Goal: Task Accomplishment & Management: Manage account settings

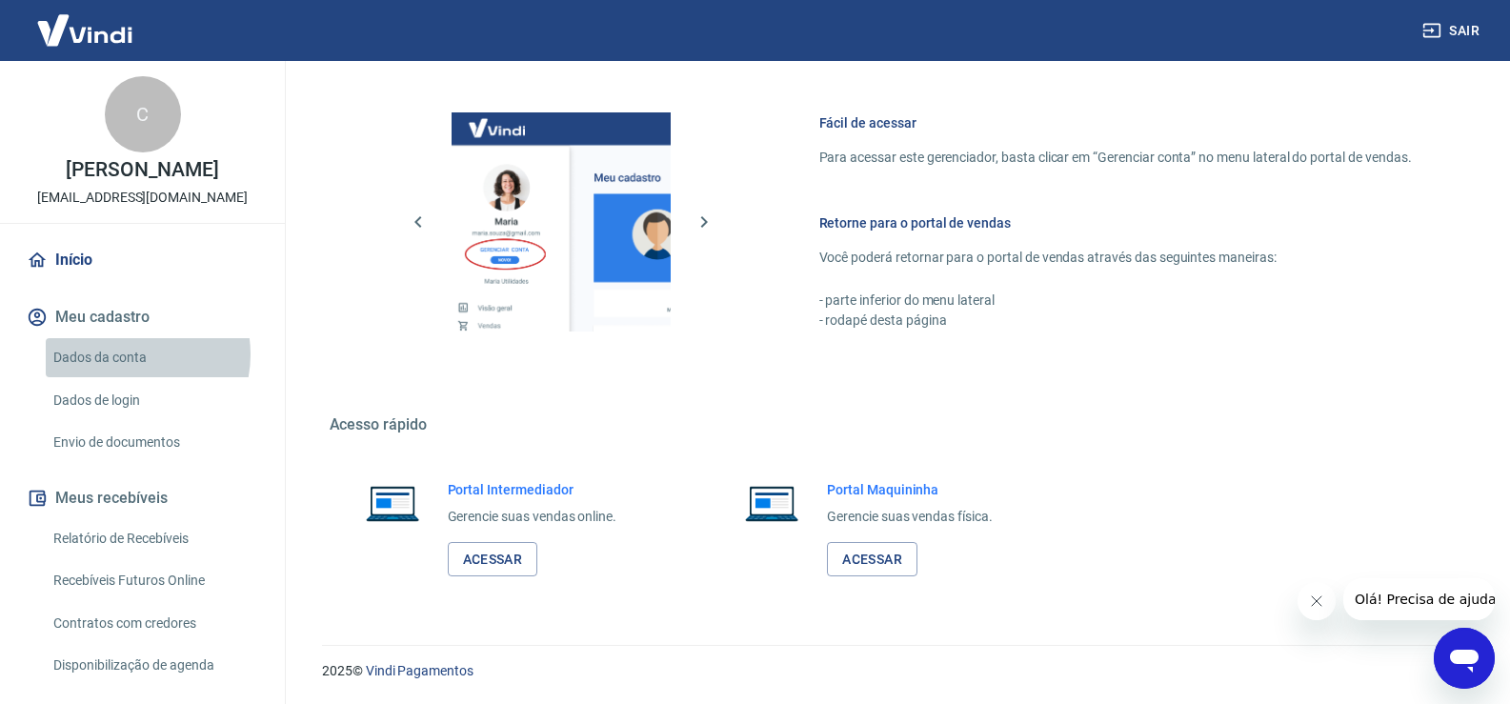
click at [126, 354] on link "Dados da conta" at bounding box center [154, 357] width 216 height 39
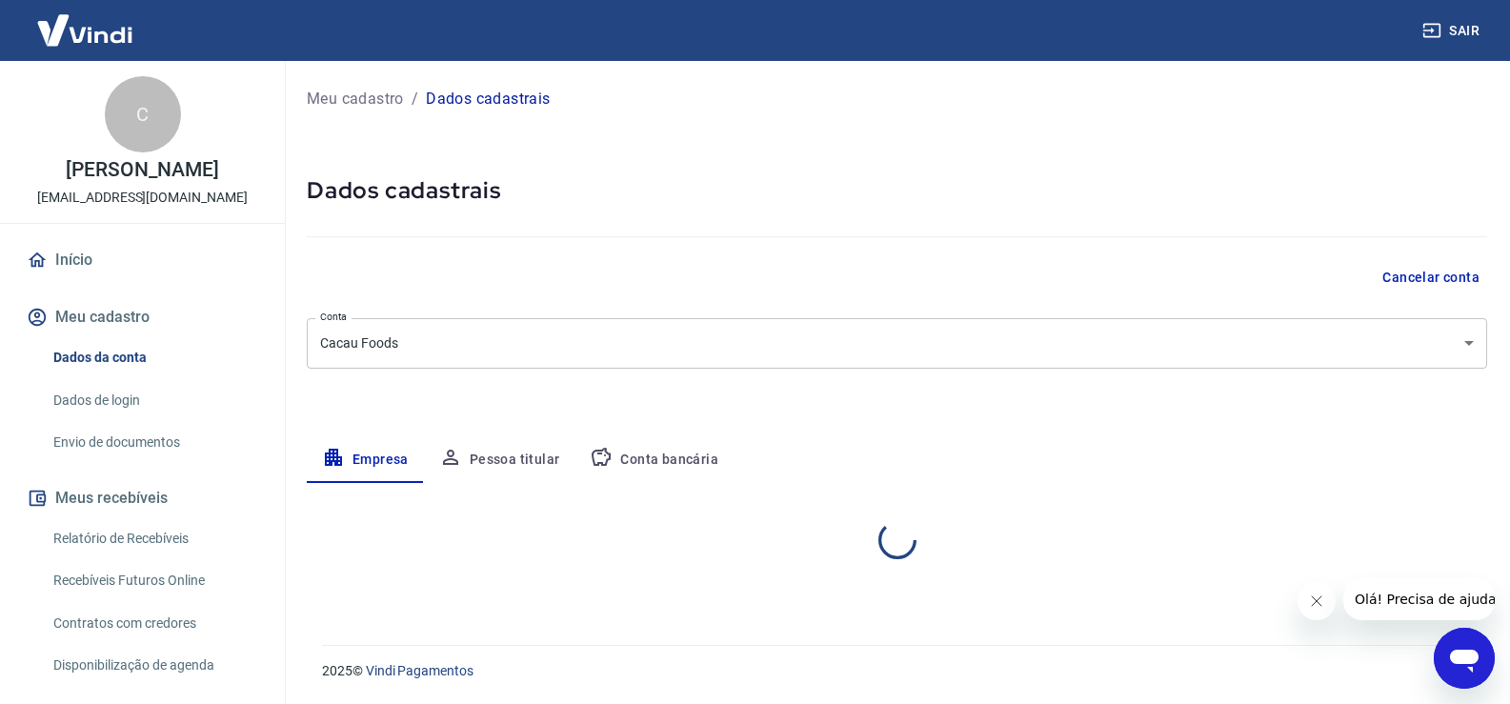
select select "SP"
select select "business"
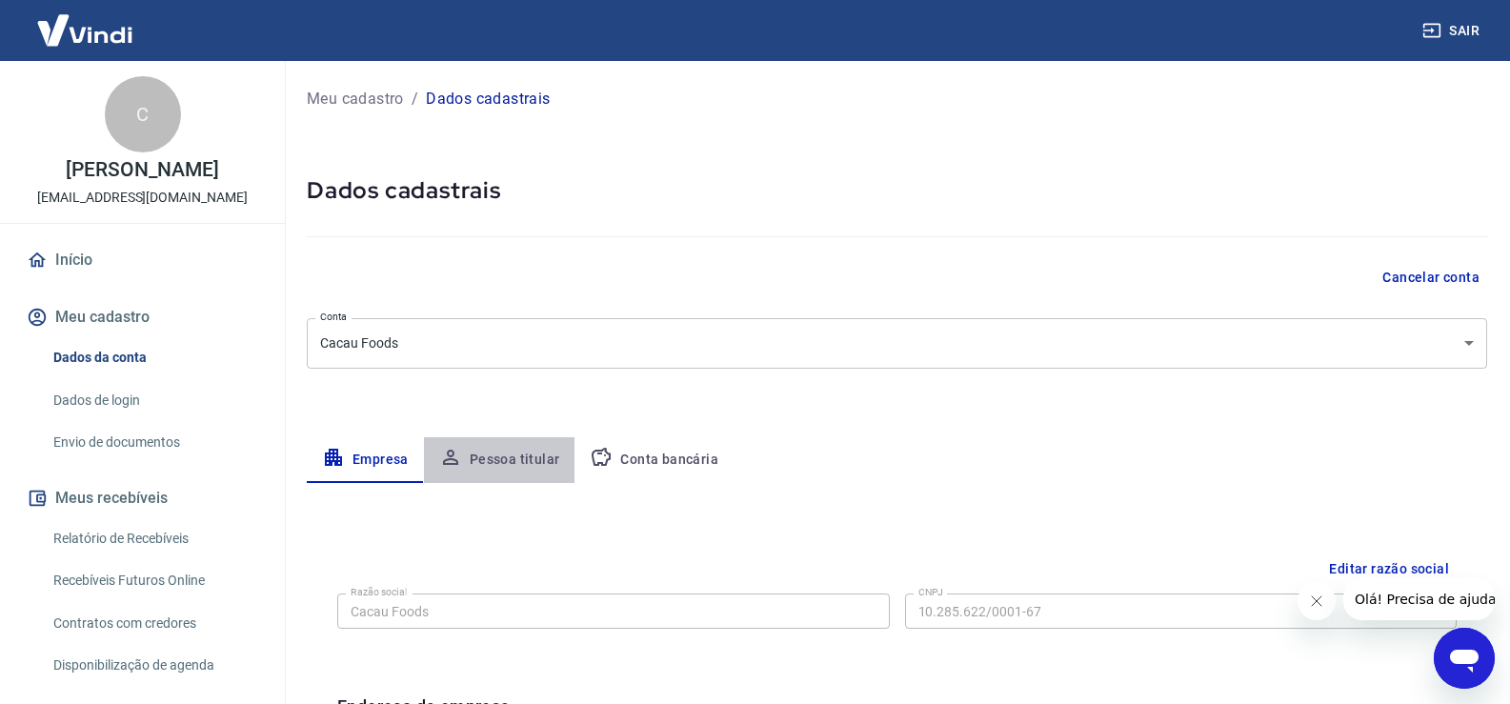
click at [516, 452] on button "Pessoa titular" at bounding box center [499, 460] width 151 height 46
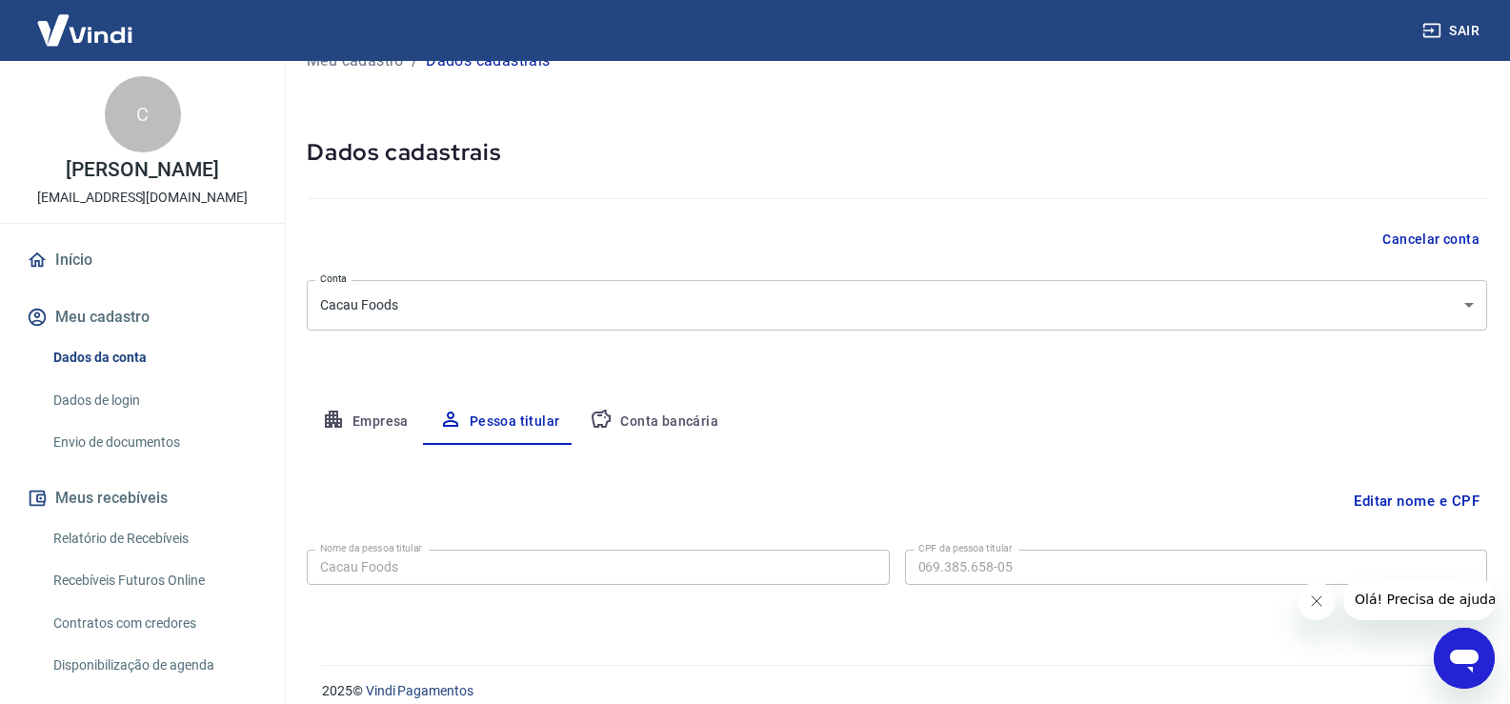
scroll to position [58, 0]
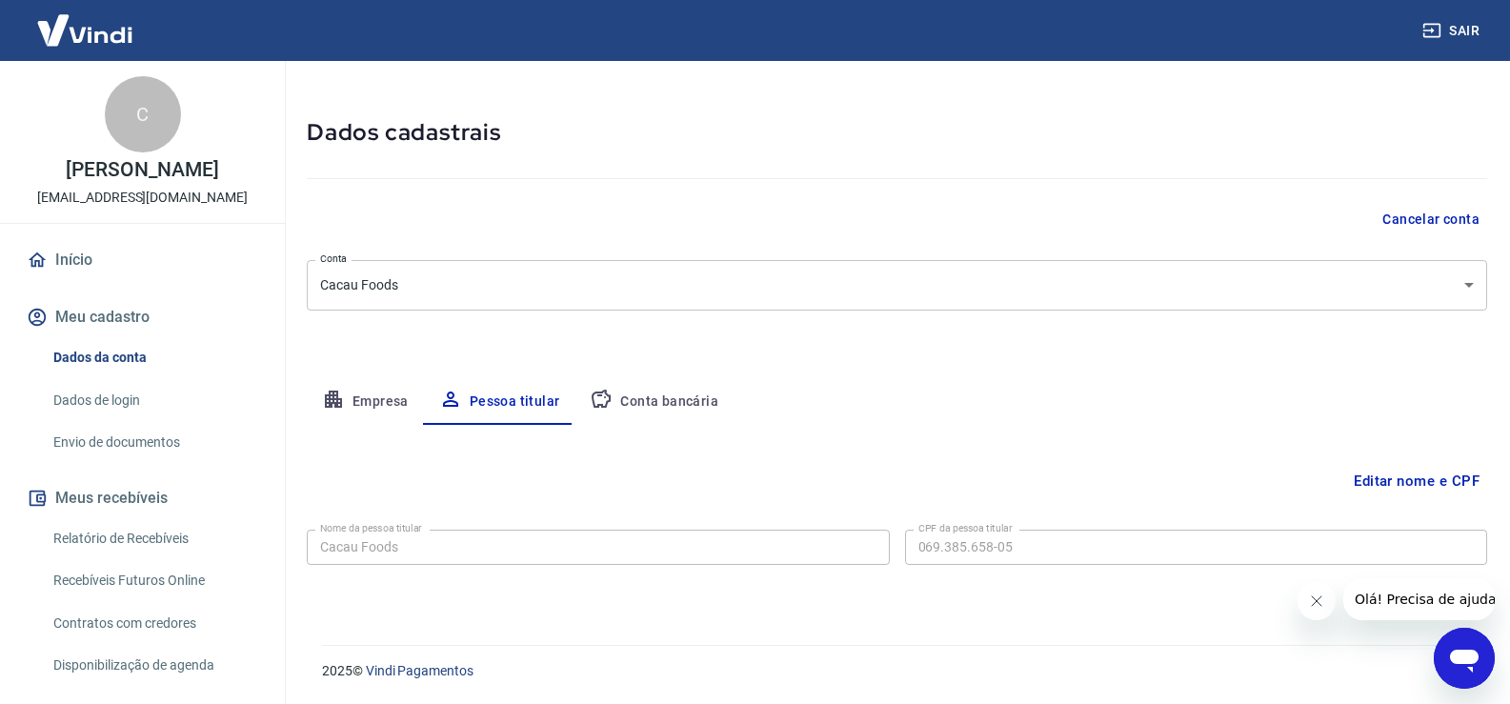
click at [1403, 479] on button "Editar nome e CPF" at bounding box center [1416, 481] width 141 height 36
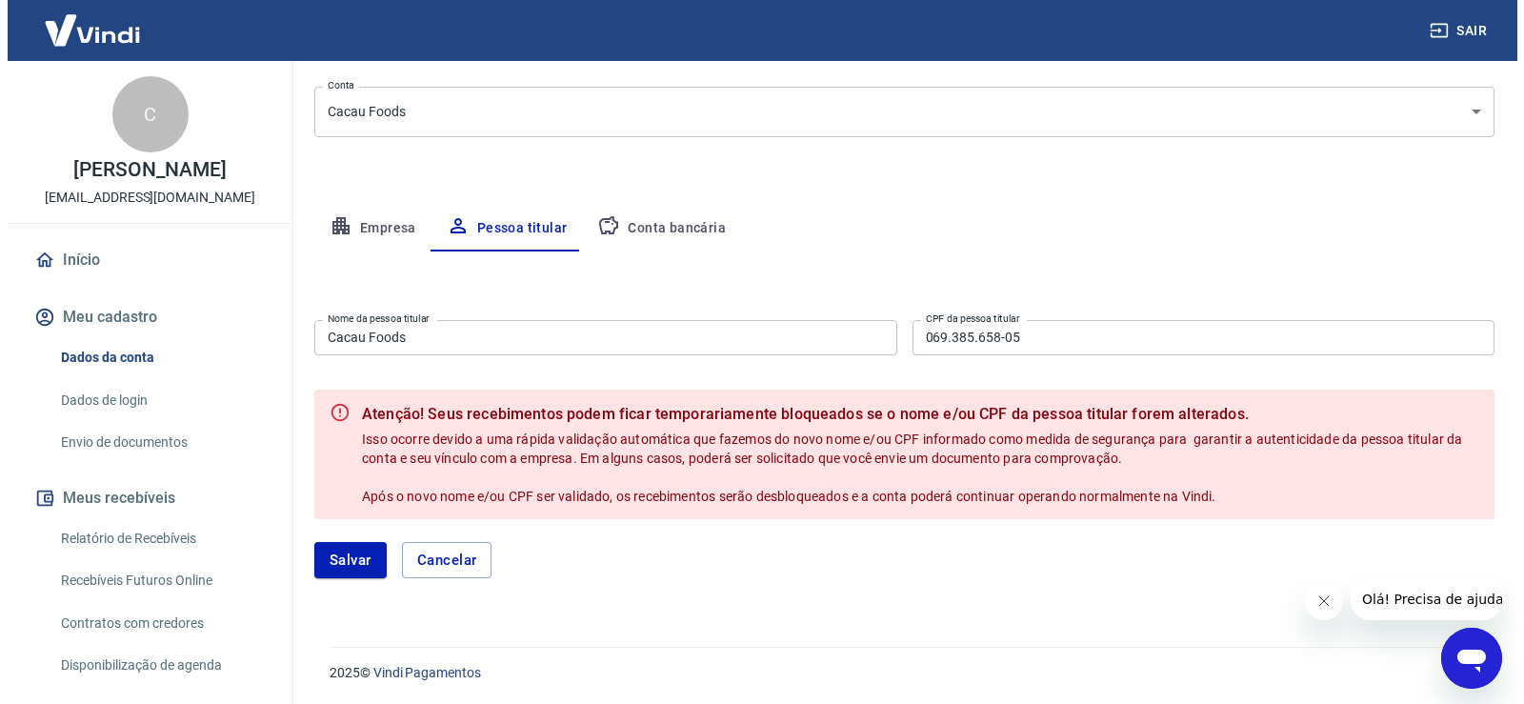
scroll to position [233, 0]
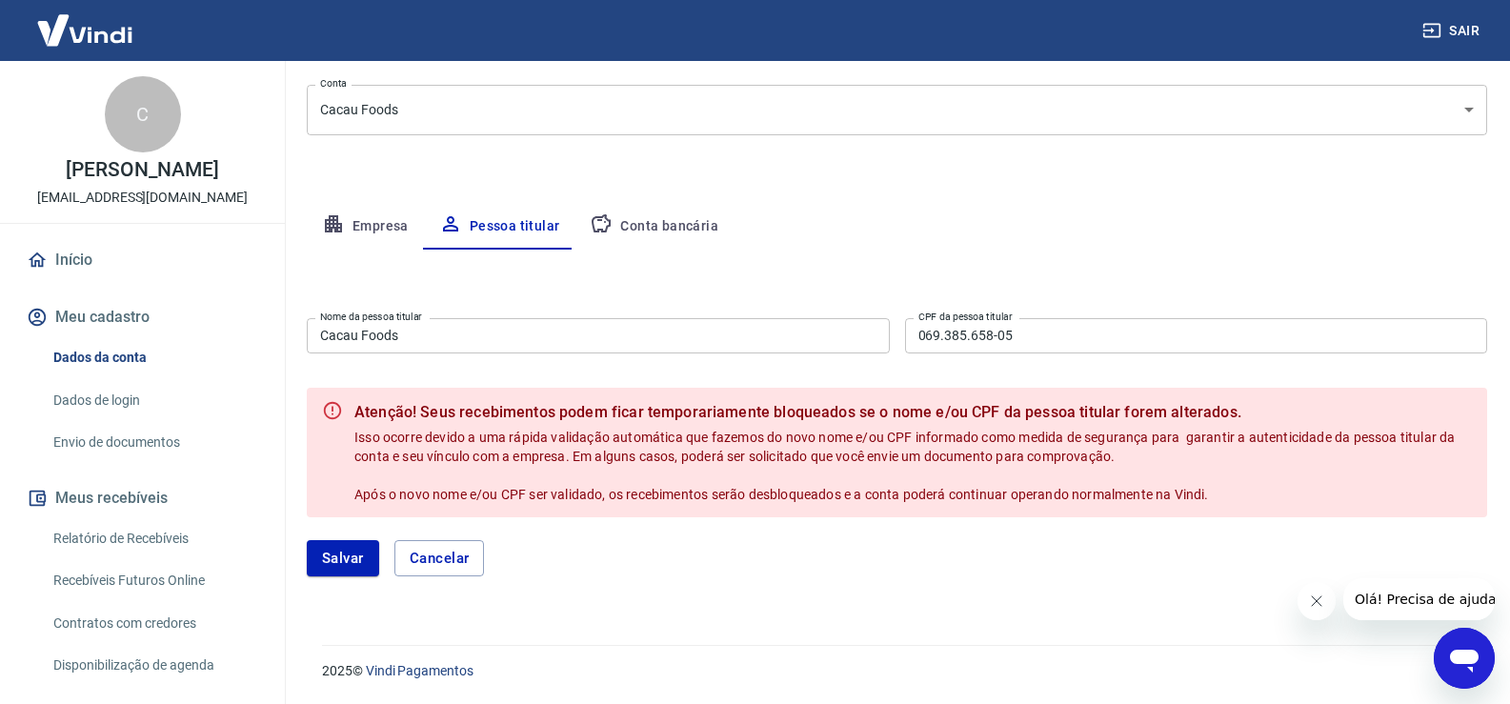
click at [593, 361] on form "Nome da pessoa titular Cacau Foods Nome da pessoa titular CPF da pessoa titular…" at bounding box center [897, 455] width 1180 height 289
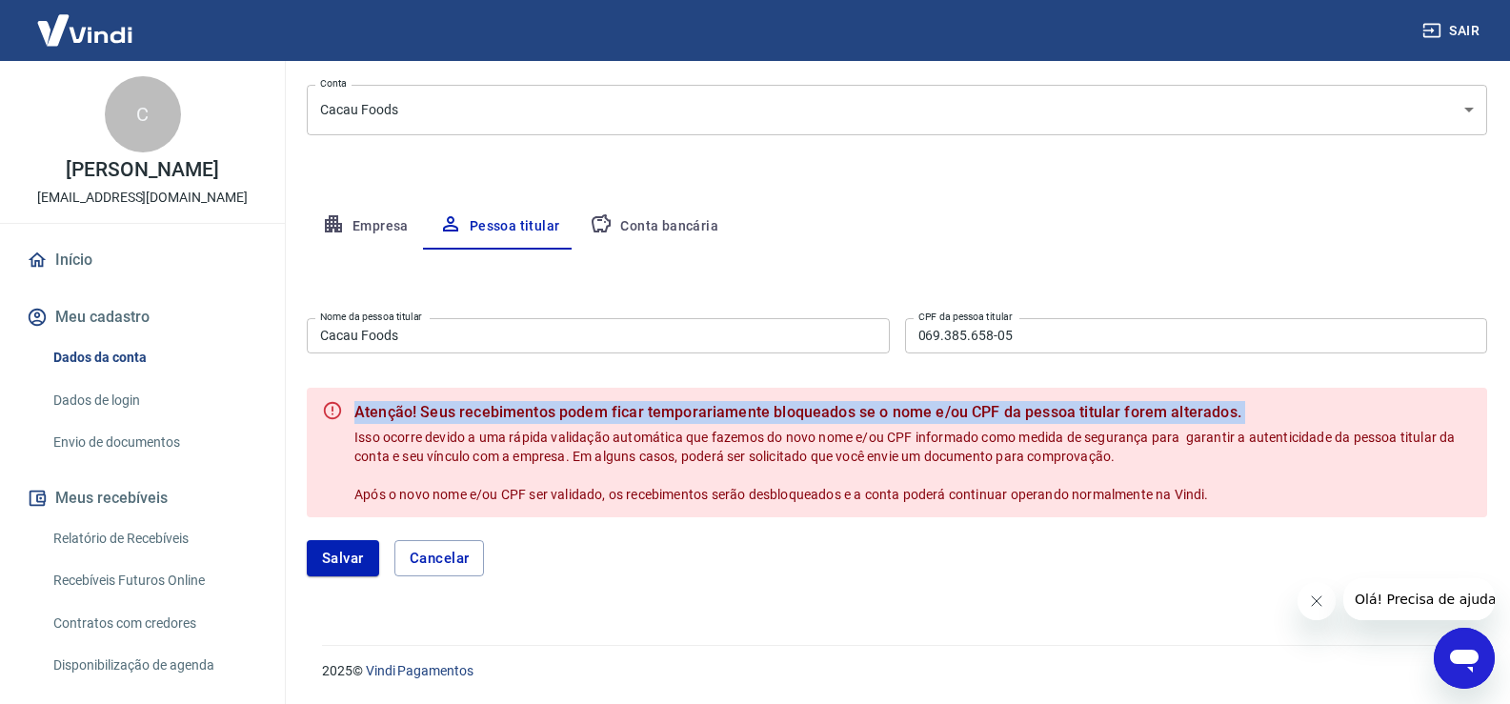
click at [593, 361] on form "Nome da pessoa titular Cacau Foods Nome da pessoa titular CPF da pessoa titular…" at bounding box center [897, 455] width 1180 height 289
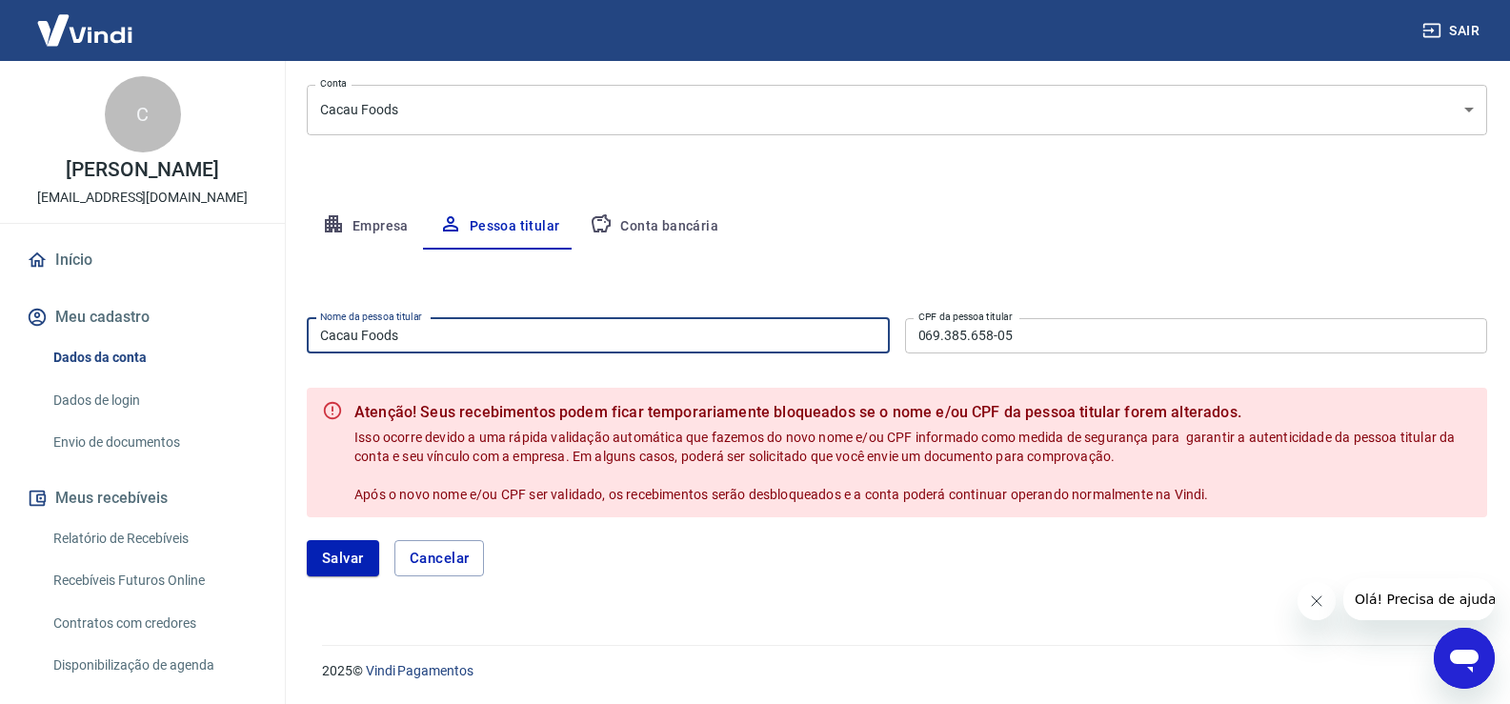
click at [589, 344] on input "Cacau Foods" at bounding box center [598, 335] width 583 height 35
click at [522, 332] on input "Cacau Foods" at bounding box center [598, 335] width 583 height 35
type input "Silvano Lima de Luna"
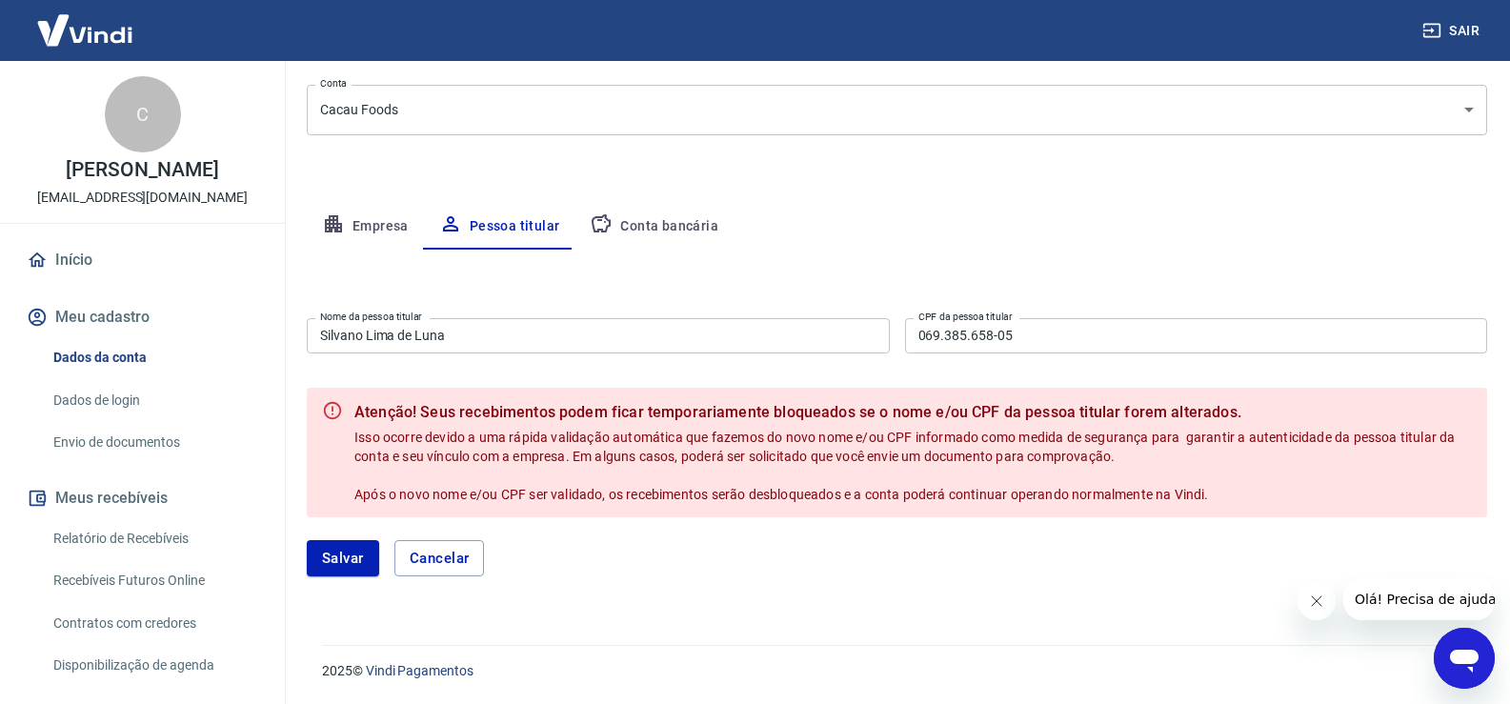
click at [601, 364] on form "Nome da pessoa titular [PERSON_NAME] de Luna Nome da pessoa titular CPF da pess…" at bounding box center [897, 455] width 1180 height 289
click at [597, 365] on form "Nome da pessoa titular [PERSON_NAME] de Luna Nome da pessoa titular CPF da pess…" at bounding box center [897, 455] width 1180 height 289
click at [356, 554] on button "Salvar" at bounding box center [343, 558] width 72 height 36
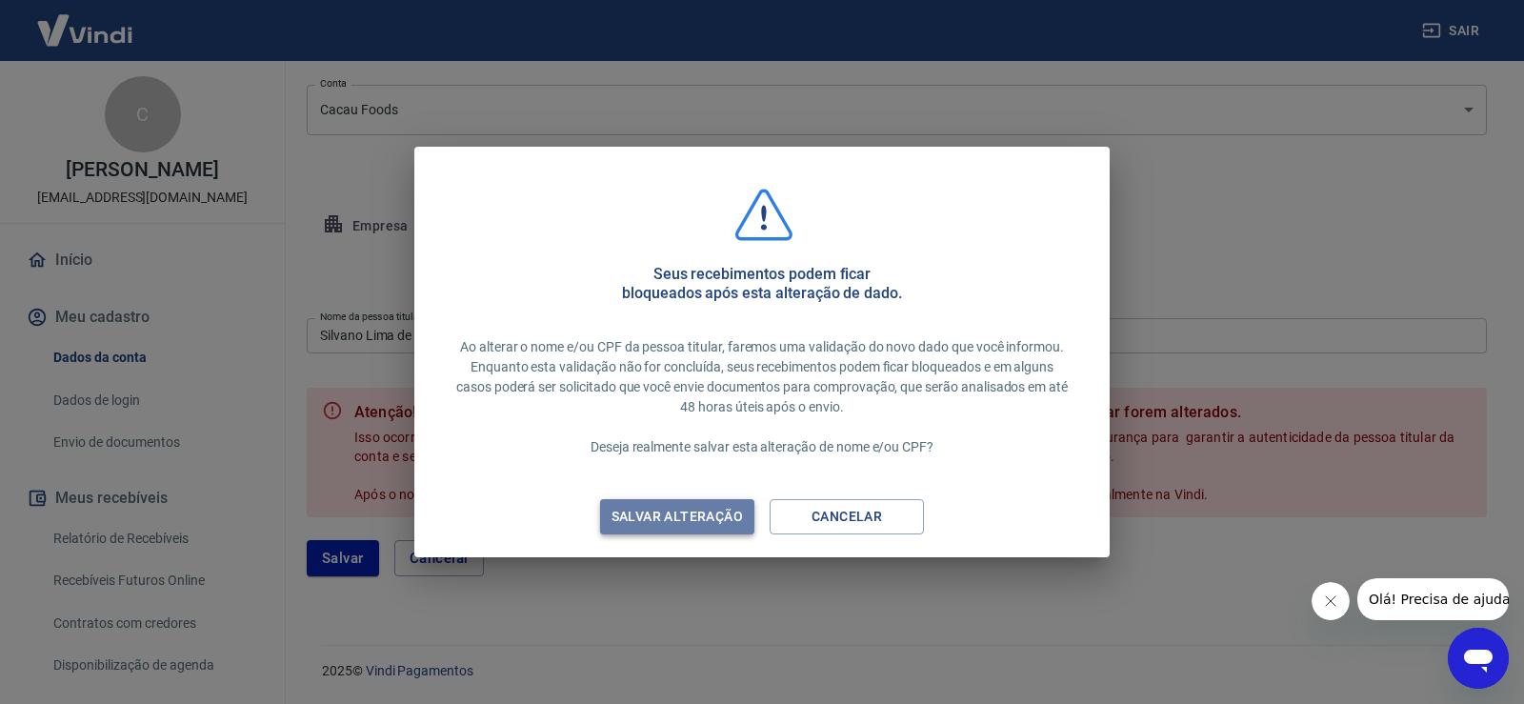
click at [689, 515] on div "Salvar alteração" at bounding box center [677, 517] width 177 height 24
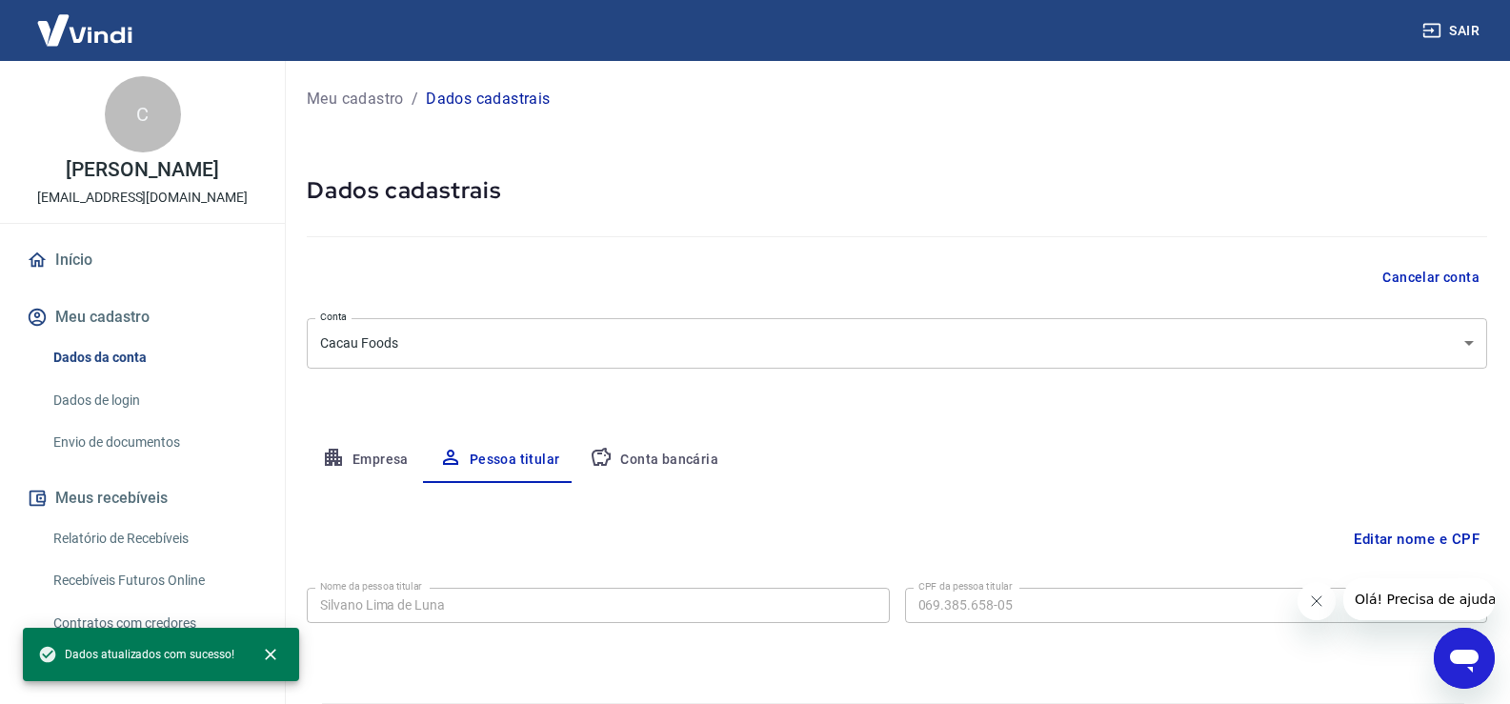
scroll to position [58, 0]
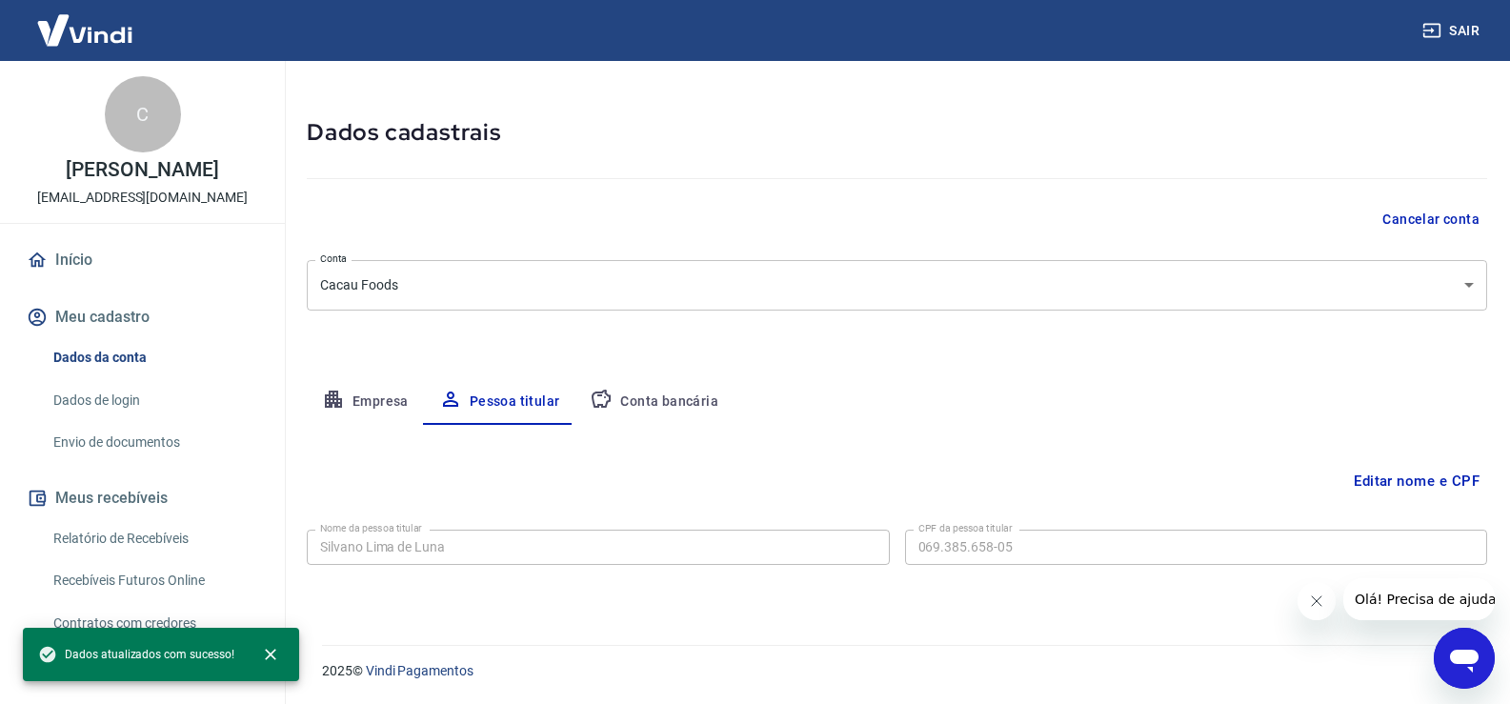
click at [695, 397] on button "Conta bancária" at bounding box center [653, 402] width 159 height 46
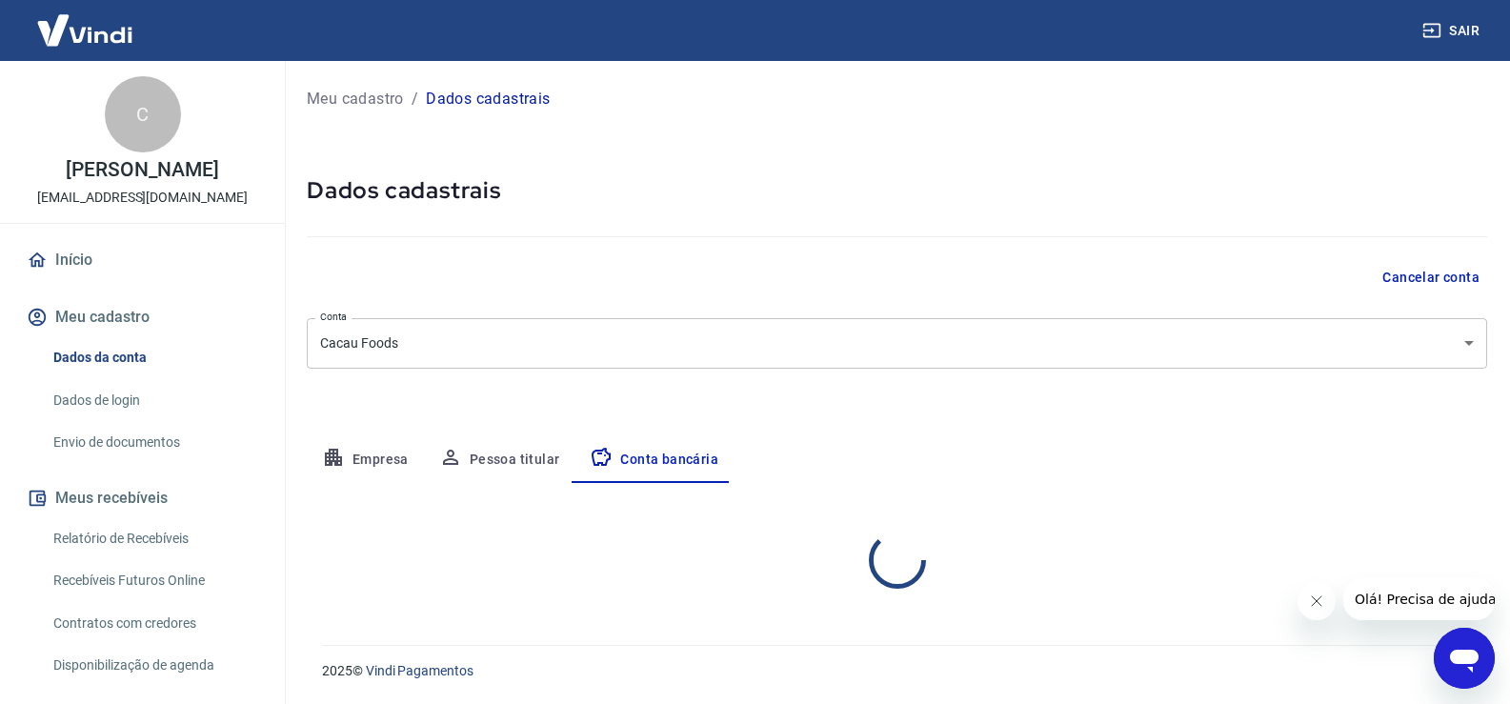
scroll to position [0, 0]
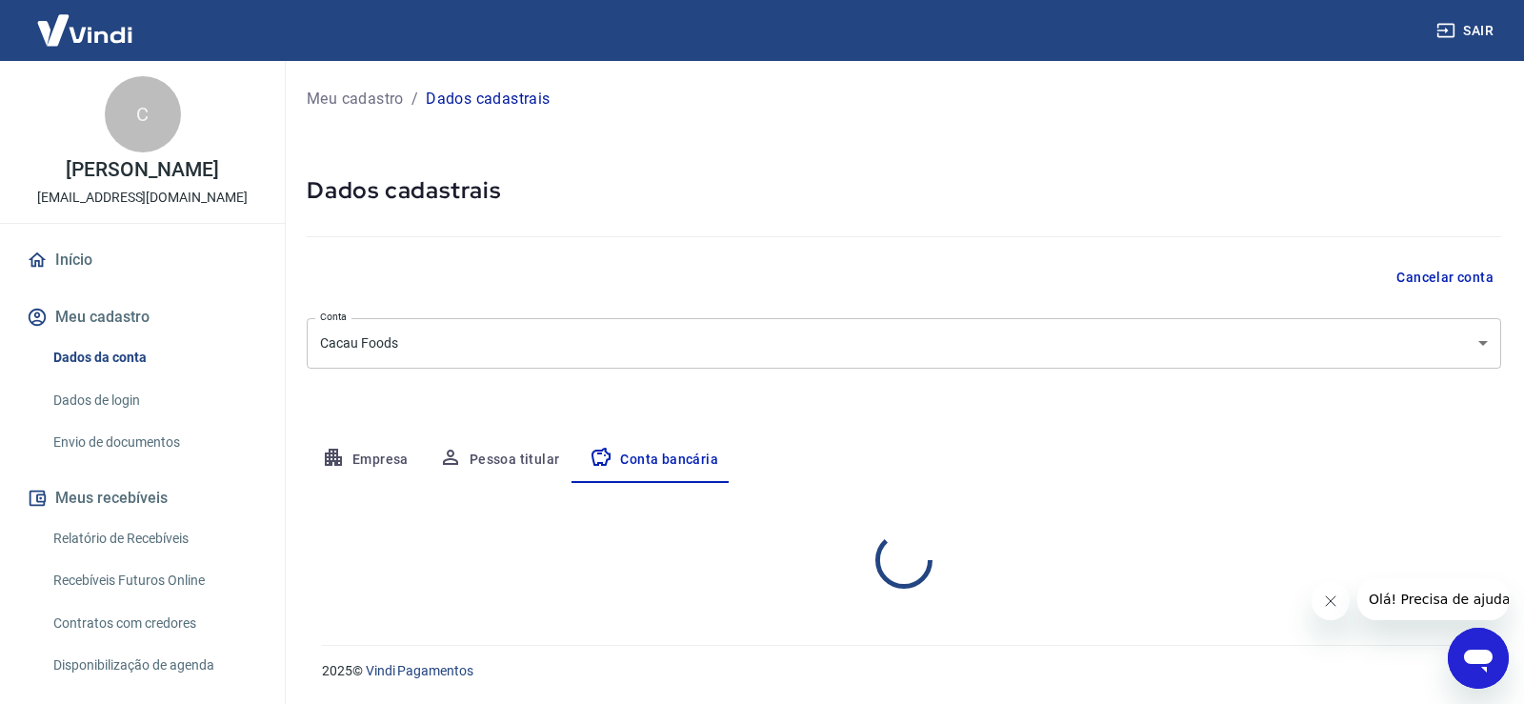
select select "1"
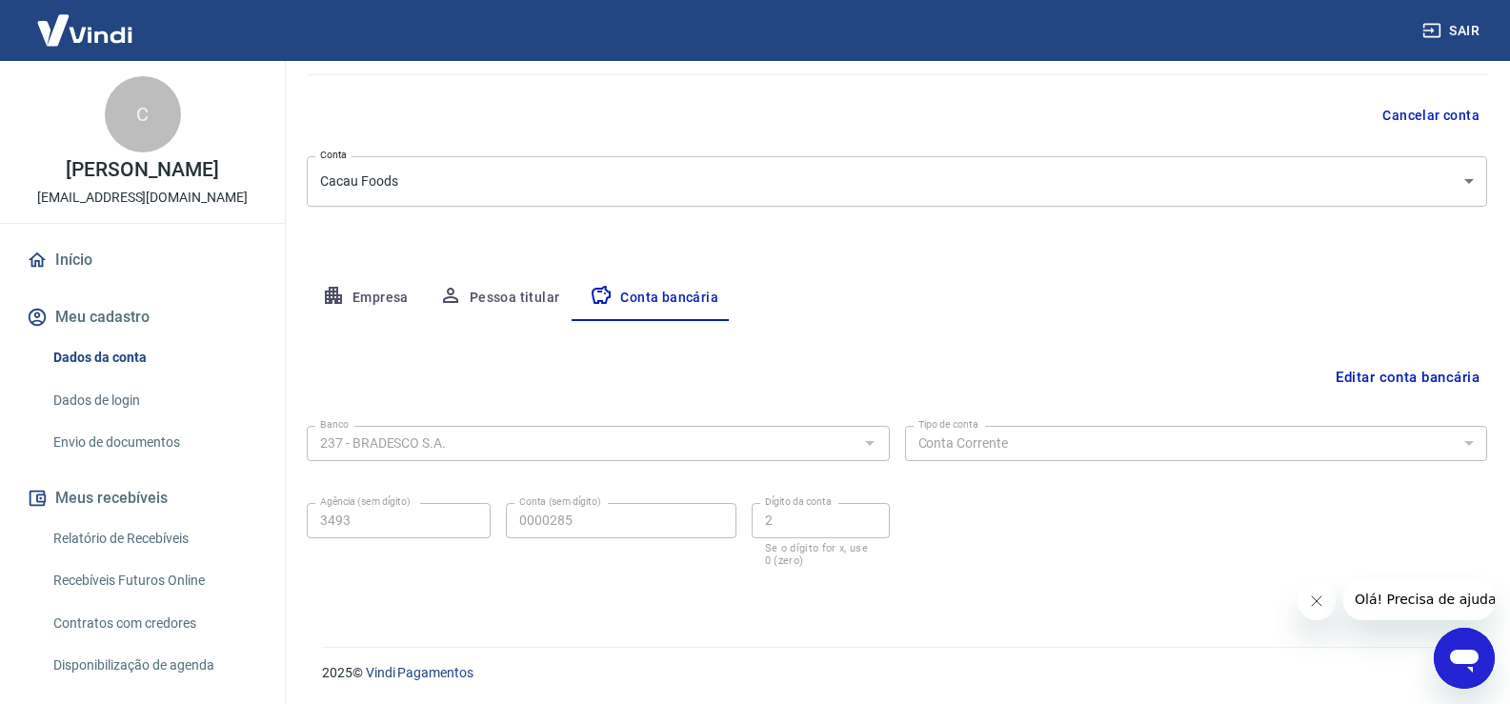
scroll to position [164, 0]
click at [526, 295] on button "Pessoa titular" at bounding box center [499, 296] width 151 height 46
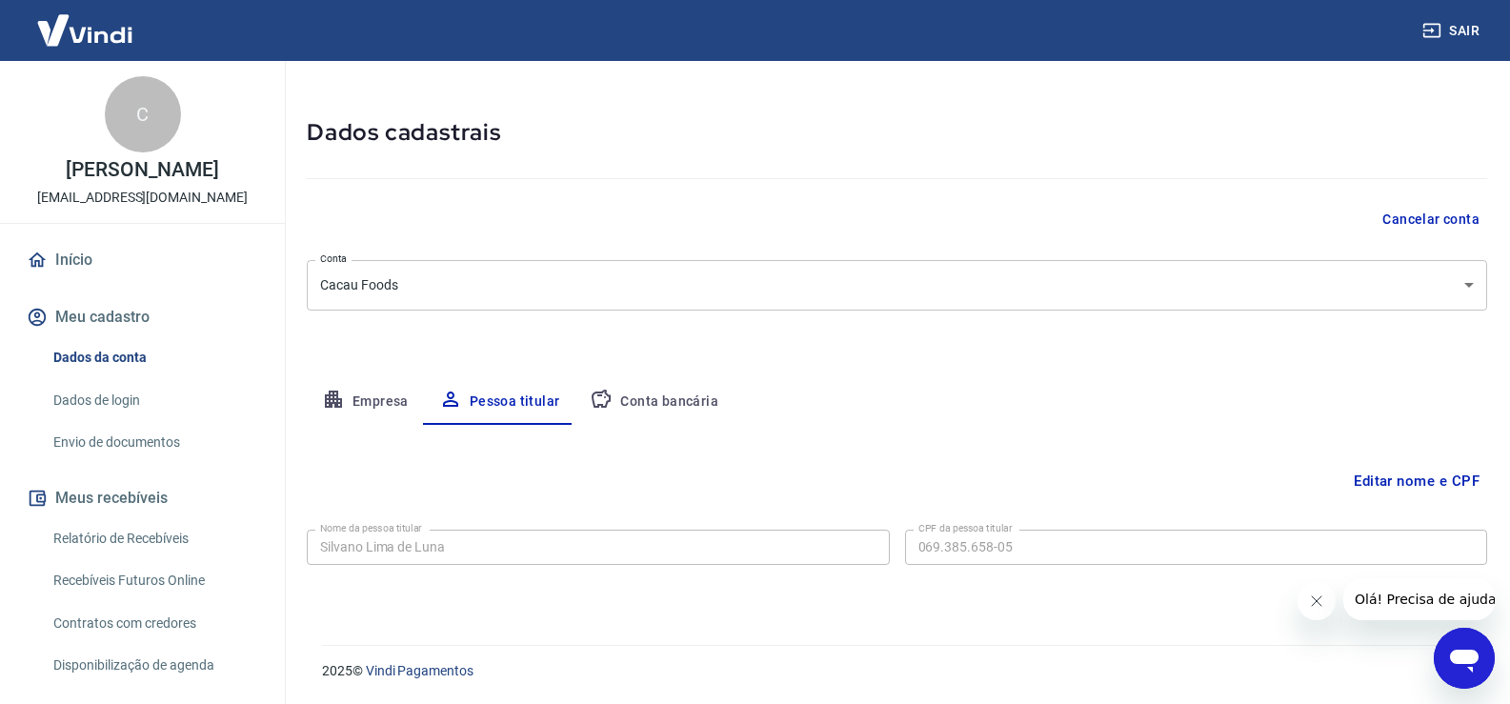
scroll to position [0, 0]
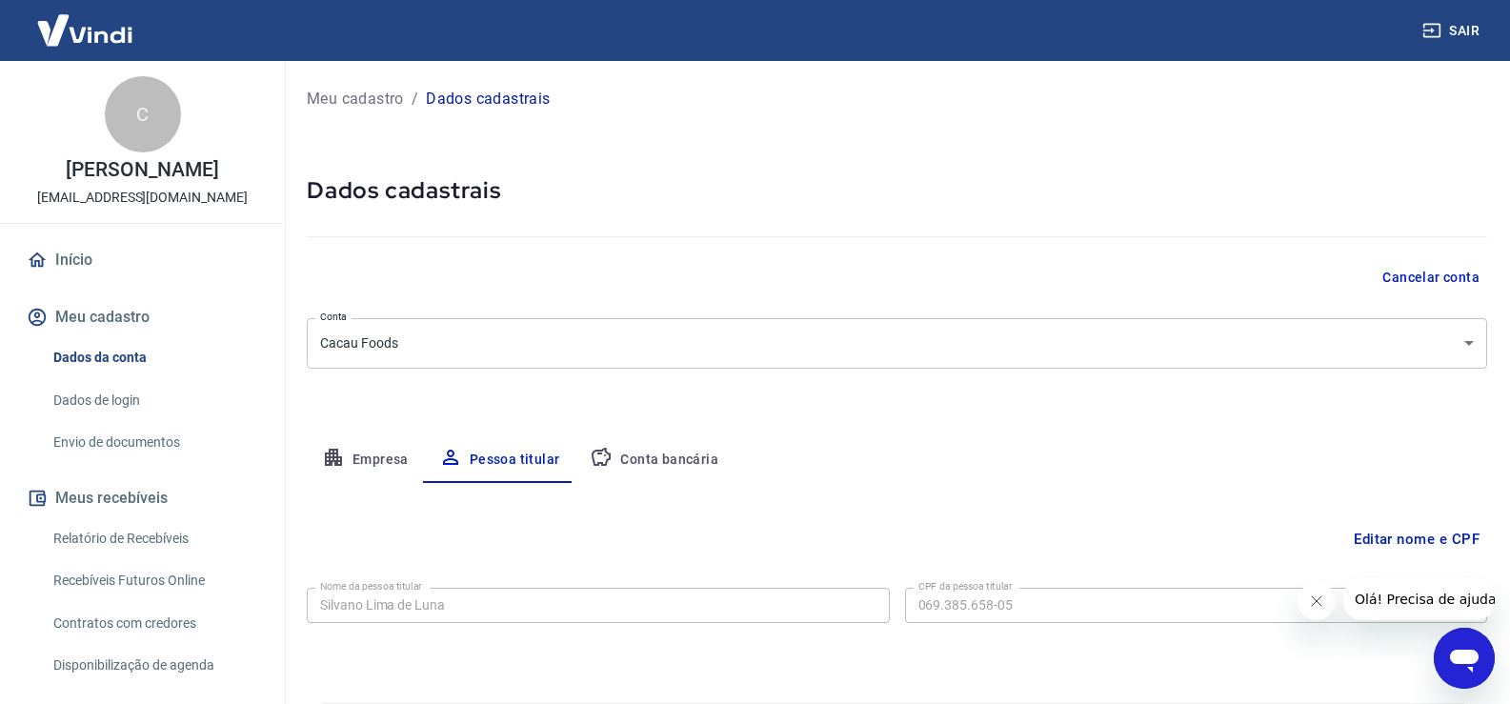
click at [385, 449] on button "Empresa" at bounding box center [365, 460] width 117 height 46
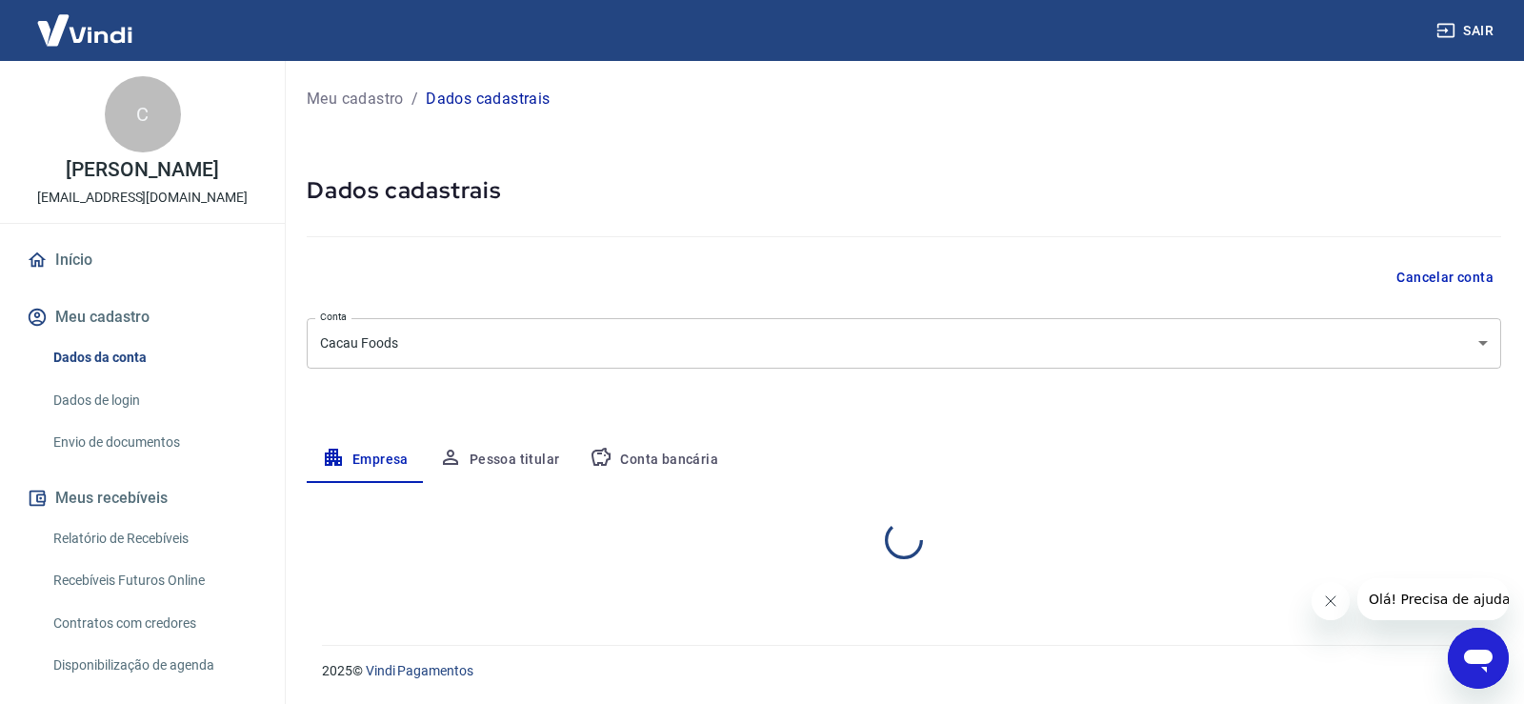
select select "SP"
select select "business"
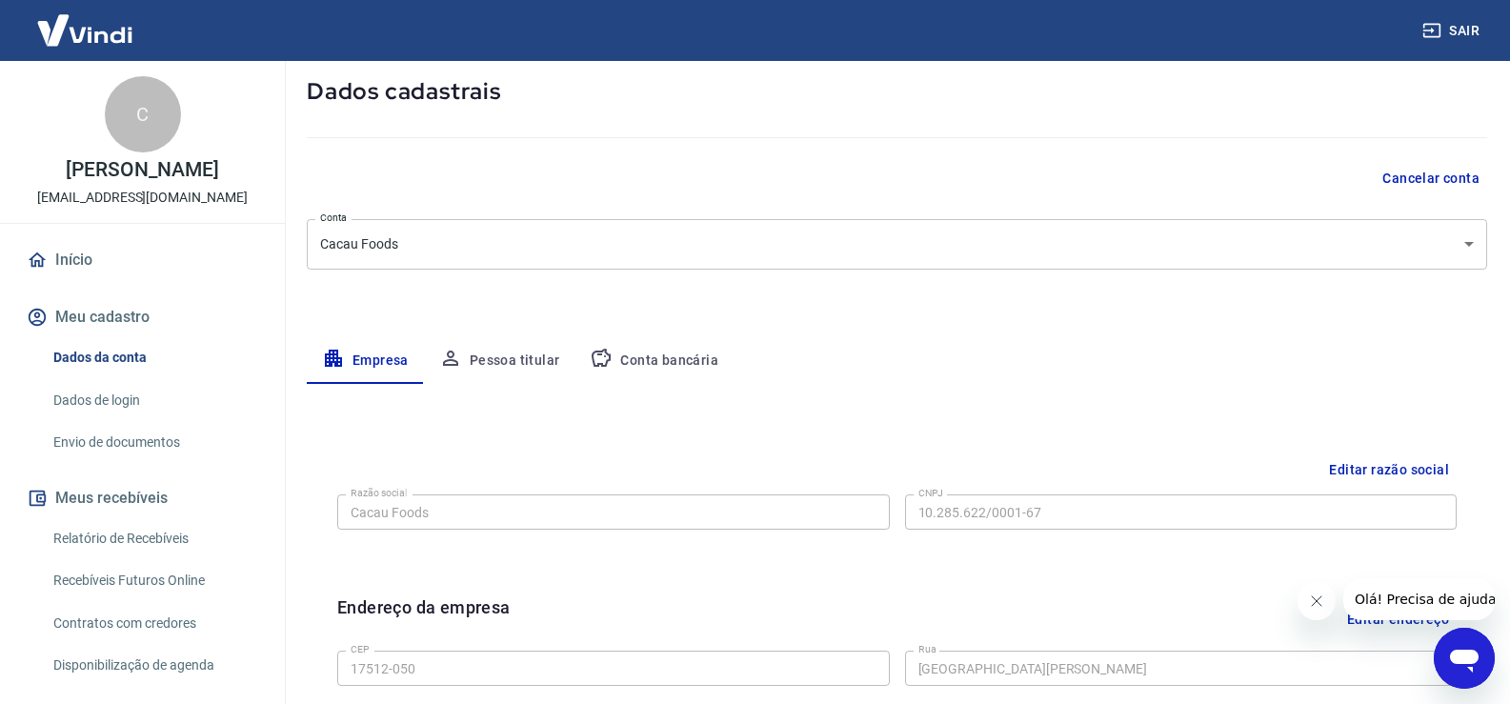
scroll to position [3, 0]
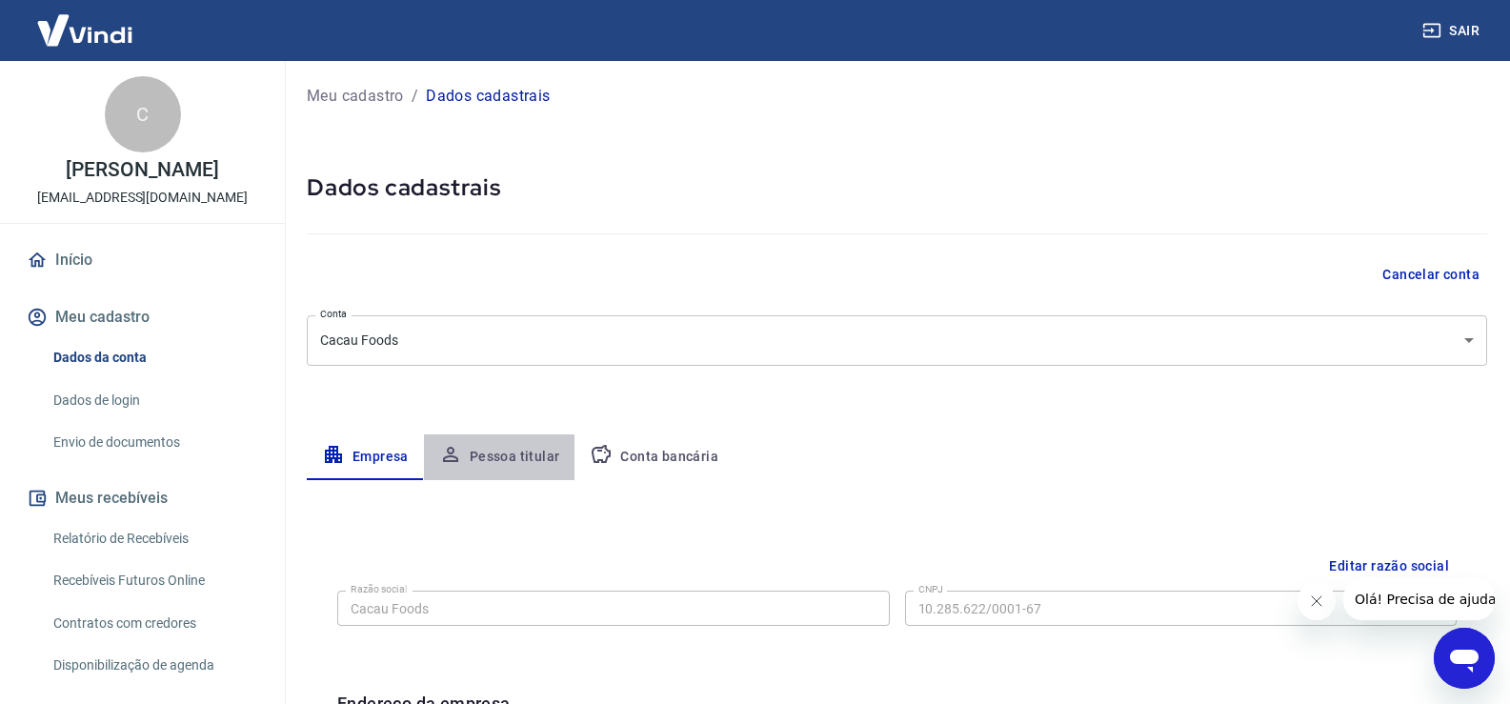
click at [504, 472] on button "Pessoa titular" at bounding box center [499, 457] width 151 height 46
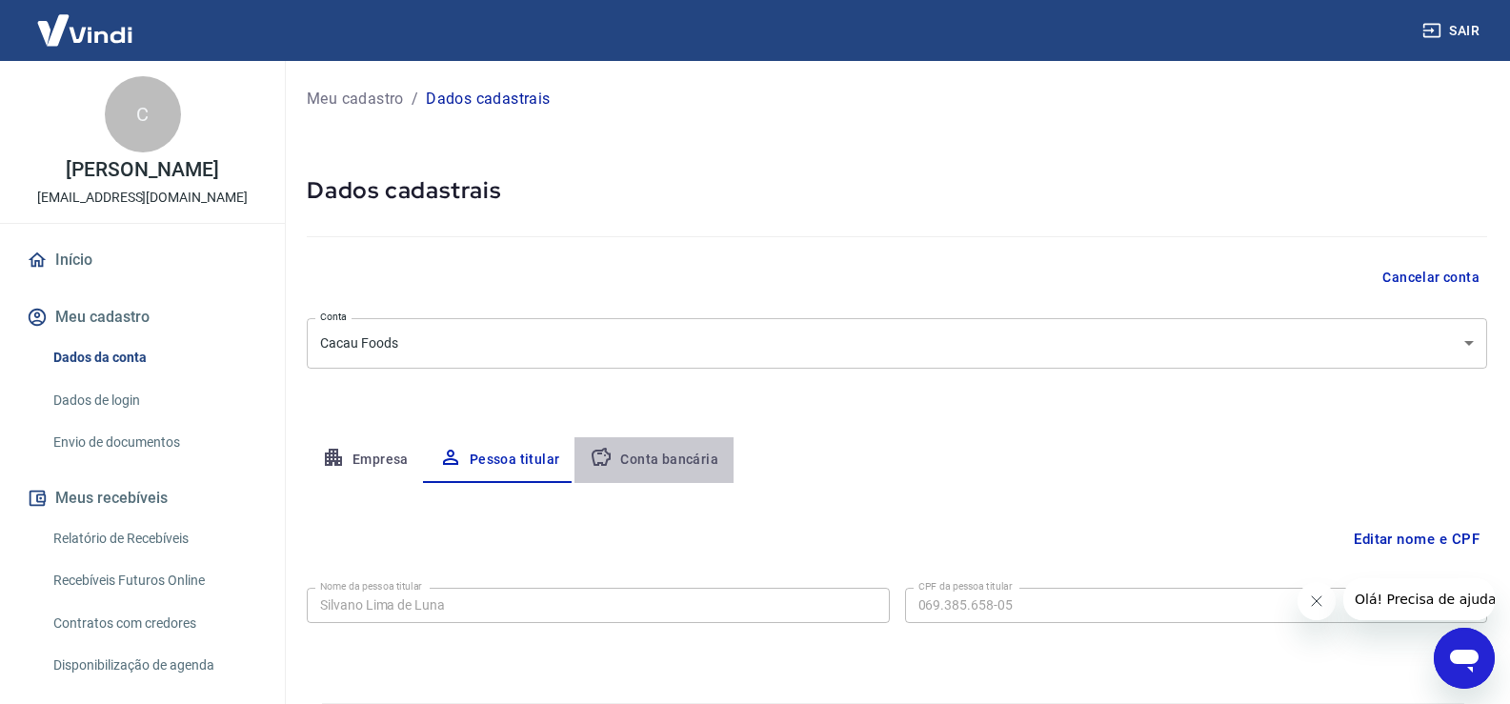
click at [655, 450] on button "Conta bancária" at bounding box center [653, 460] width 159 height 46
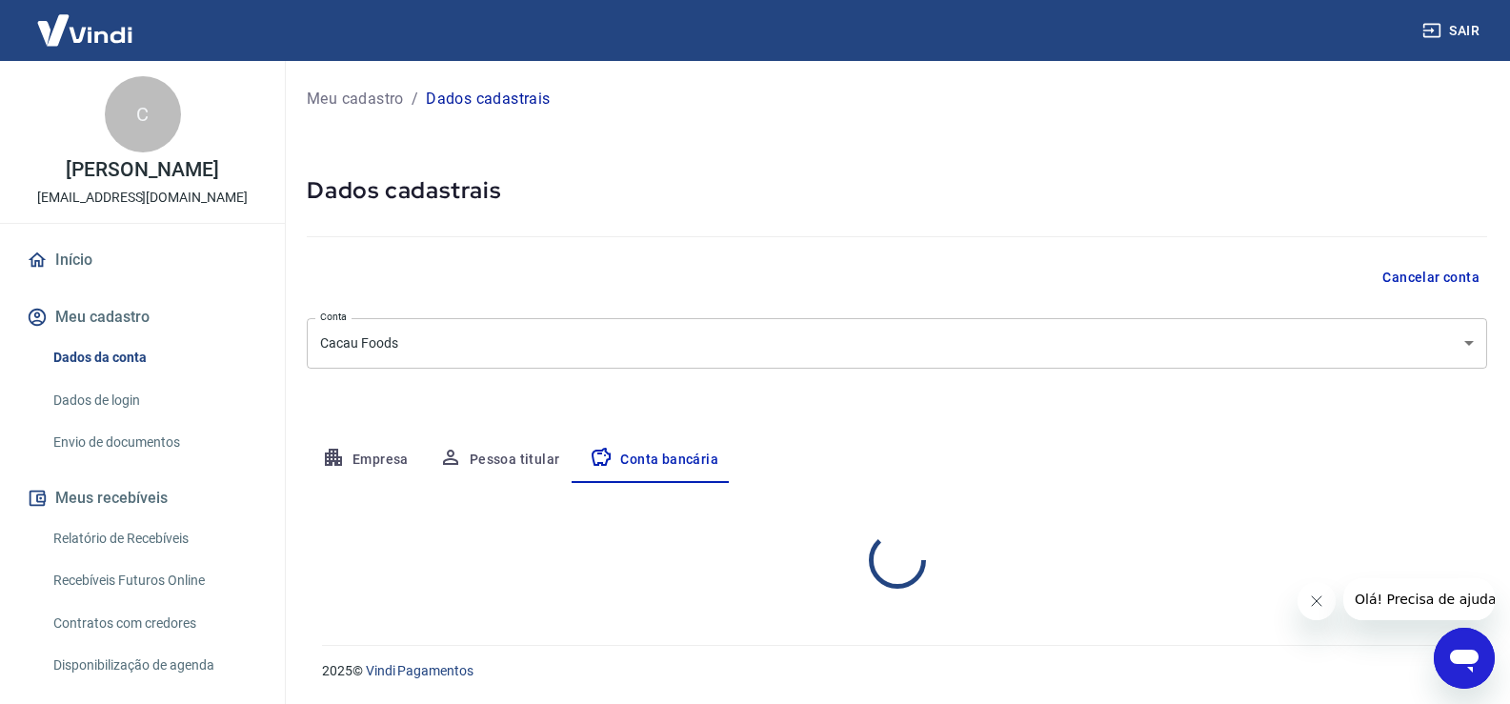
select select "1"
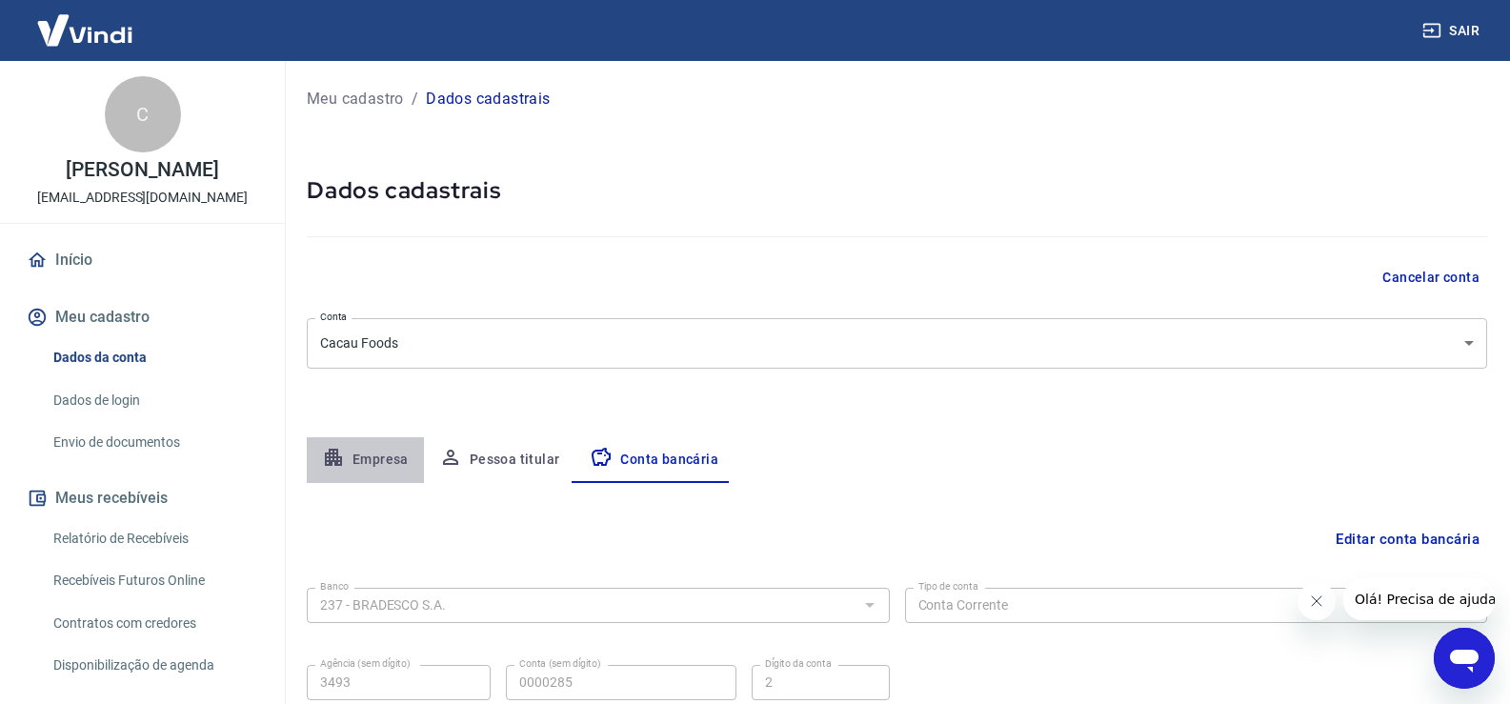
click at [396, 457] on button "Empresa" at bounding box center [365, 460] width 117 height 46
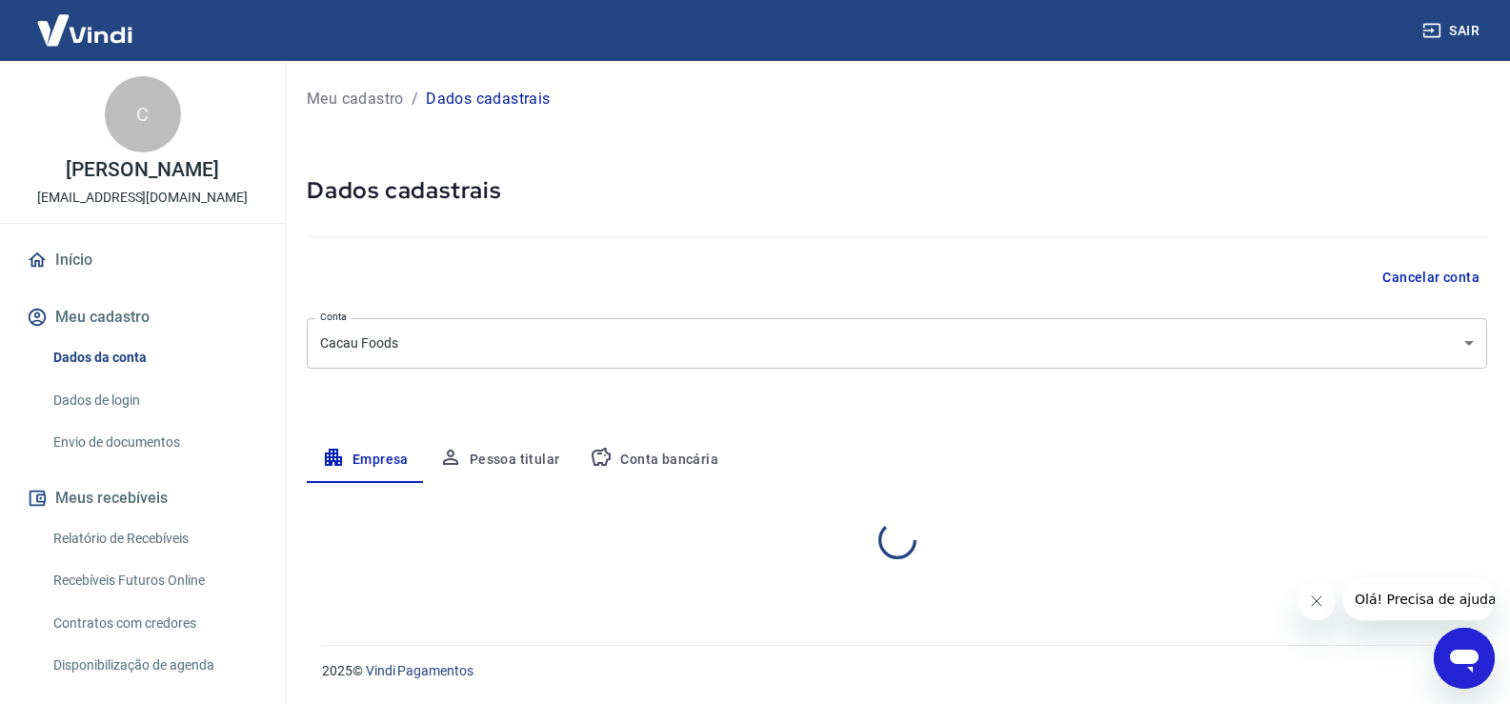
select select "SP"
select select "business"
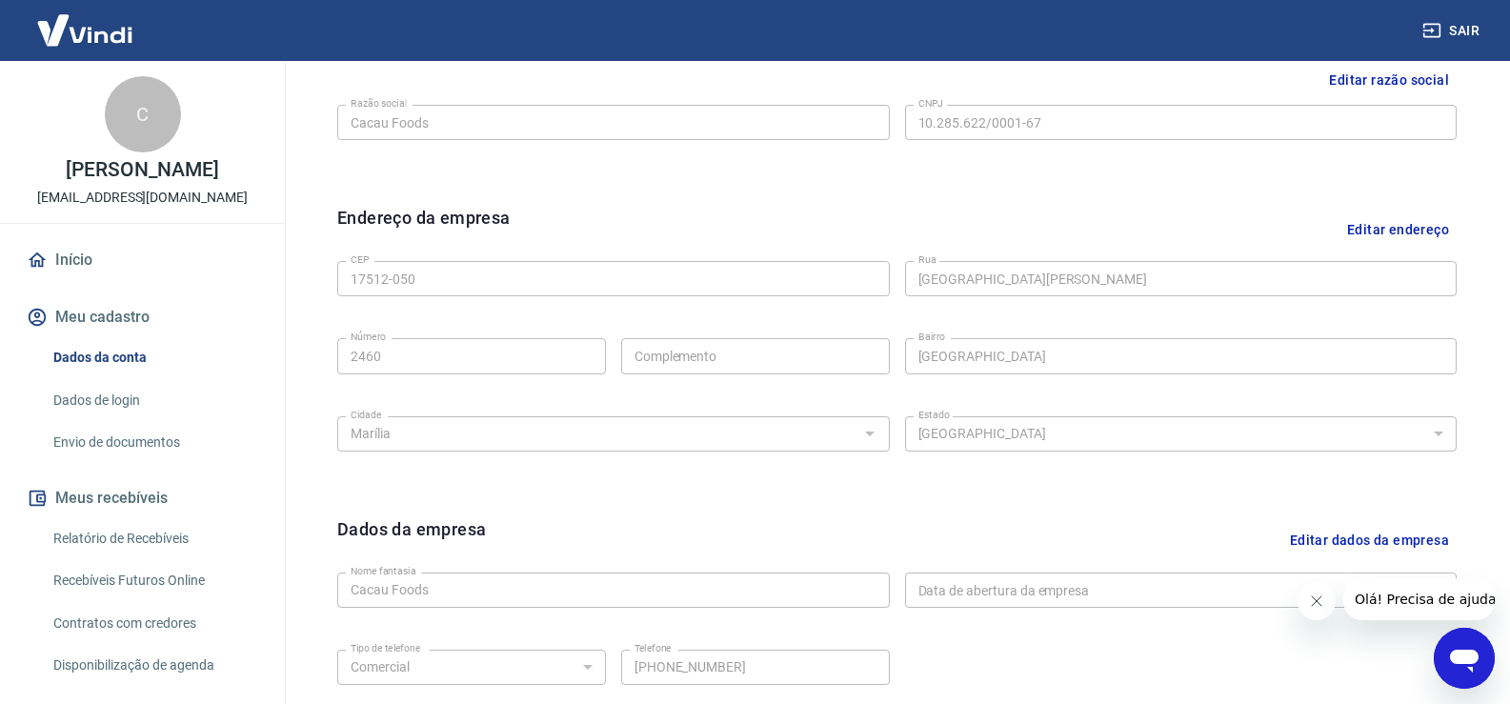
scroll to position [667, 0]
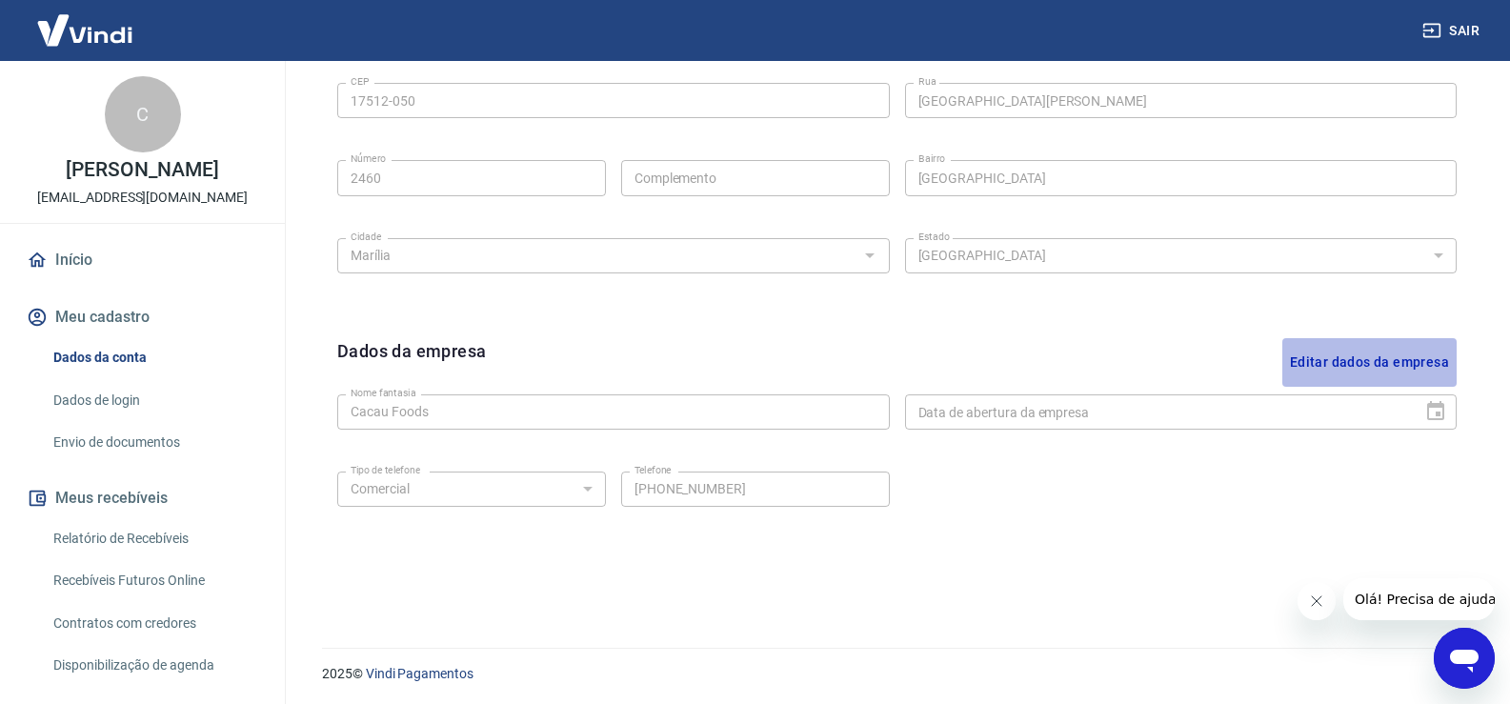
click at [1419, 360] on button "Editar dados da empresa" at bounding box center [1369, 362] width 174 height 49
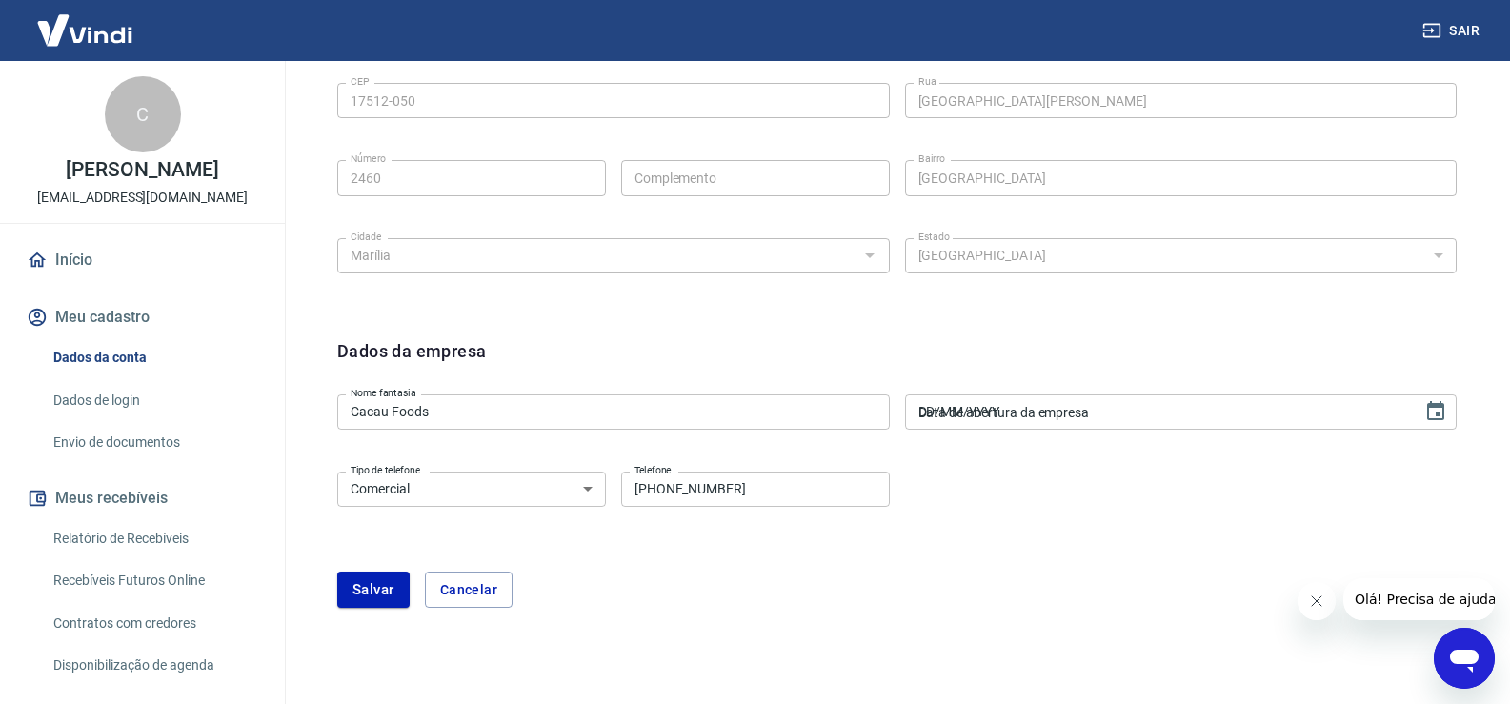
click at [1026, 404] on div "Data de abertura da empresa DD/MM/YYYY Data de abertura da empresa" at bounding box center [1181, 411] width 552 height 35
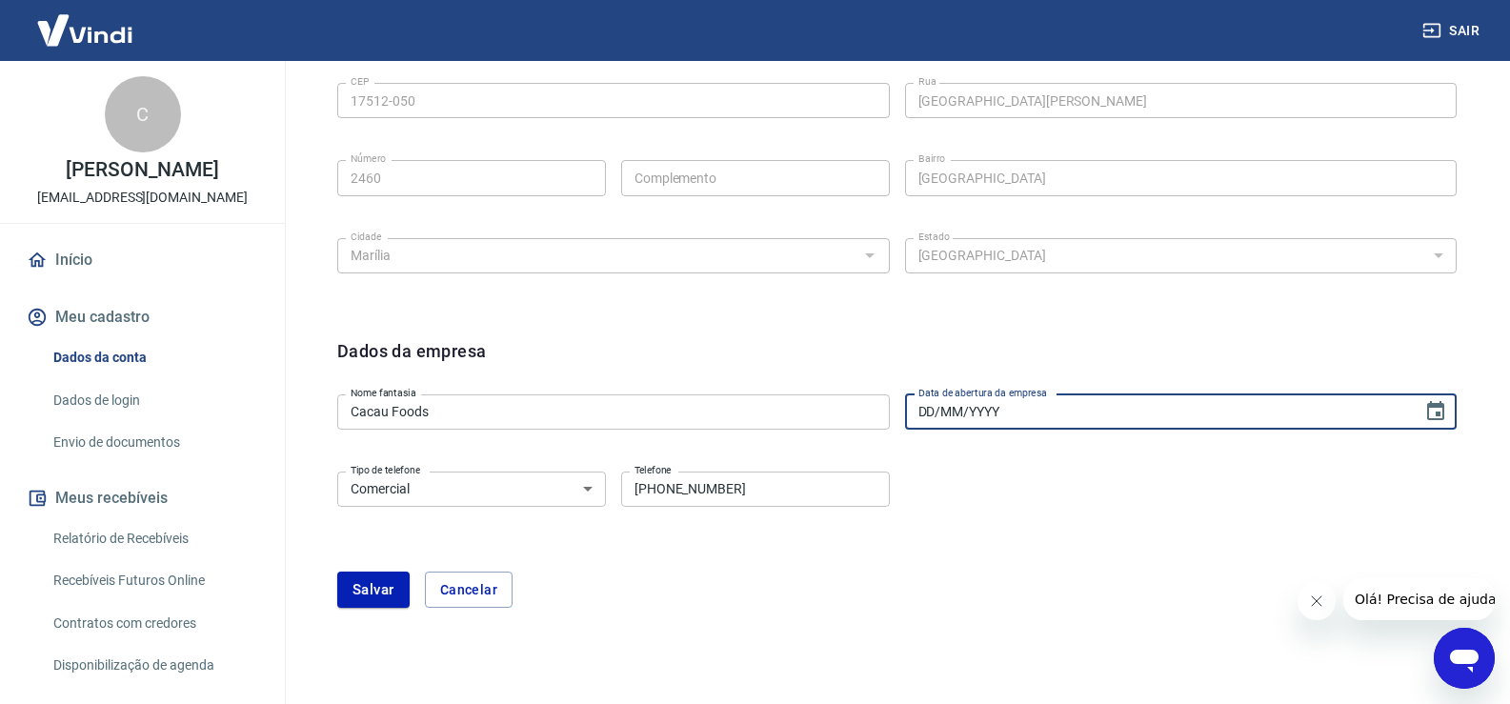
click at [1061, 404] on input "DD/MM/YYYY" at bounding box center [1157, 411] width 505 height 35
click at [1060, 404] on input "DD/MM/YYYY" at bounding box center [1157, 411] width 505 height 35
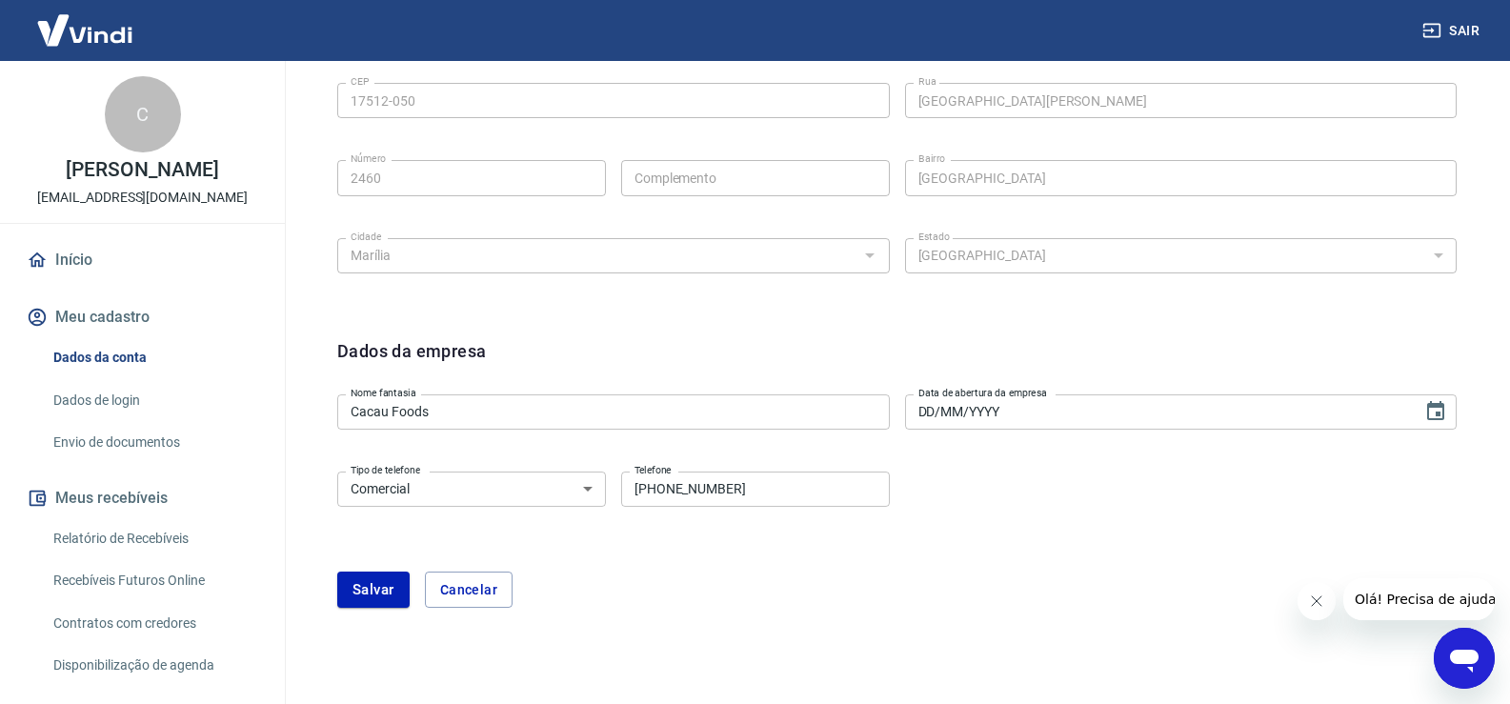
click at [1049, 406] on input "DD/MM/YYYY" at bounding box center [1157, 411] width 505 height 35
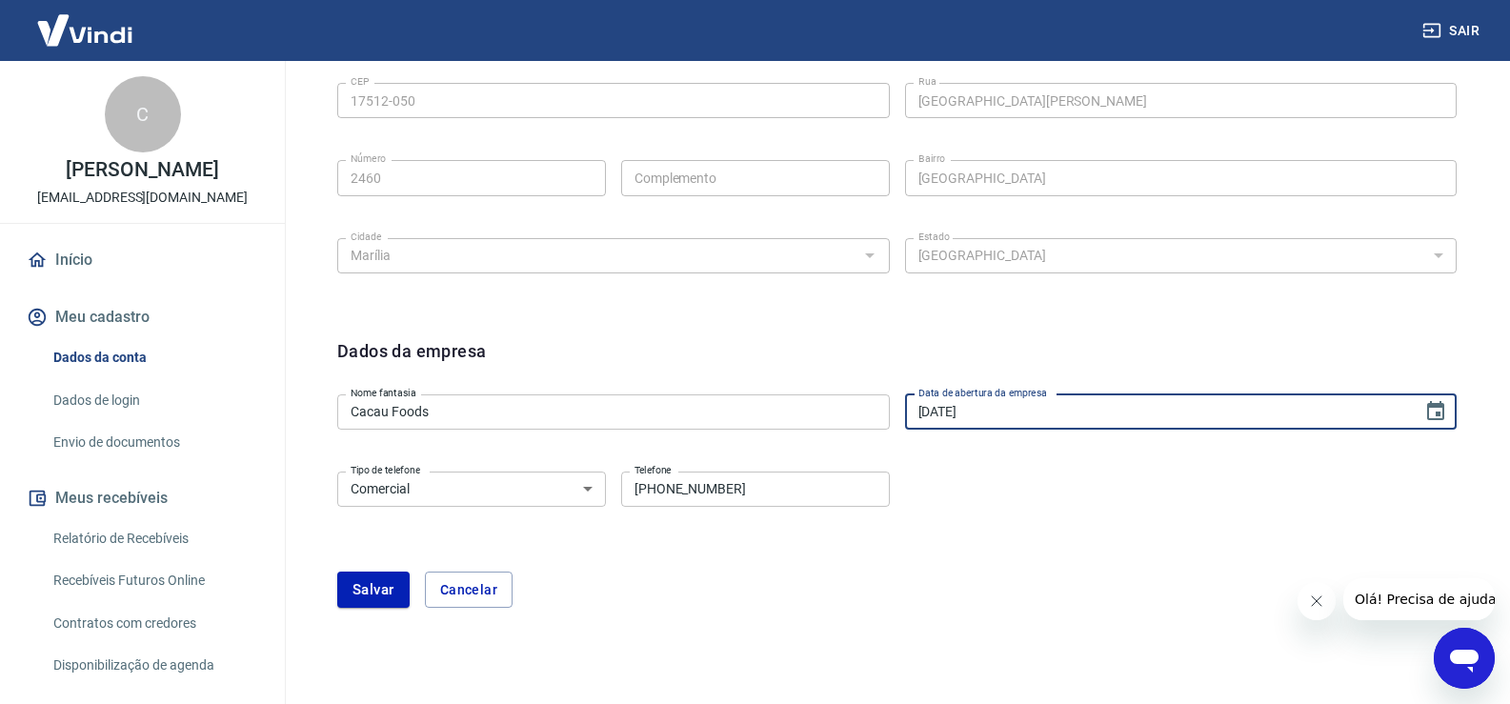
type input "[DATE]"
click at [1072, 469] on div "Tipo de telefone Residencial Comercial Tipo de telefone Telefone [PHONE_NUMBER]…" at bounding box center [896, 502] width 1119 height 77
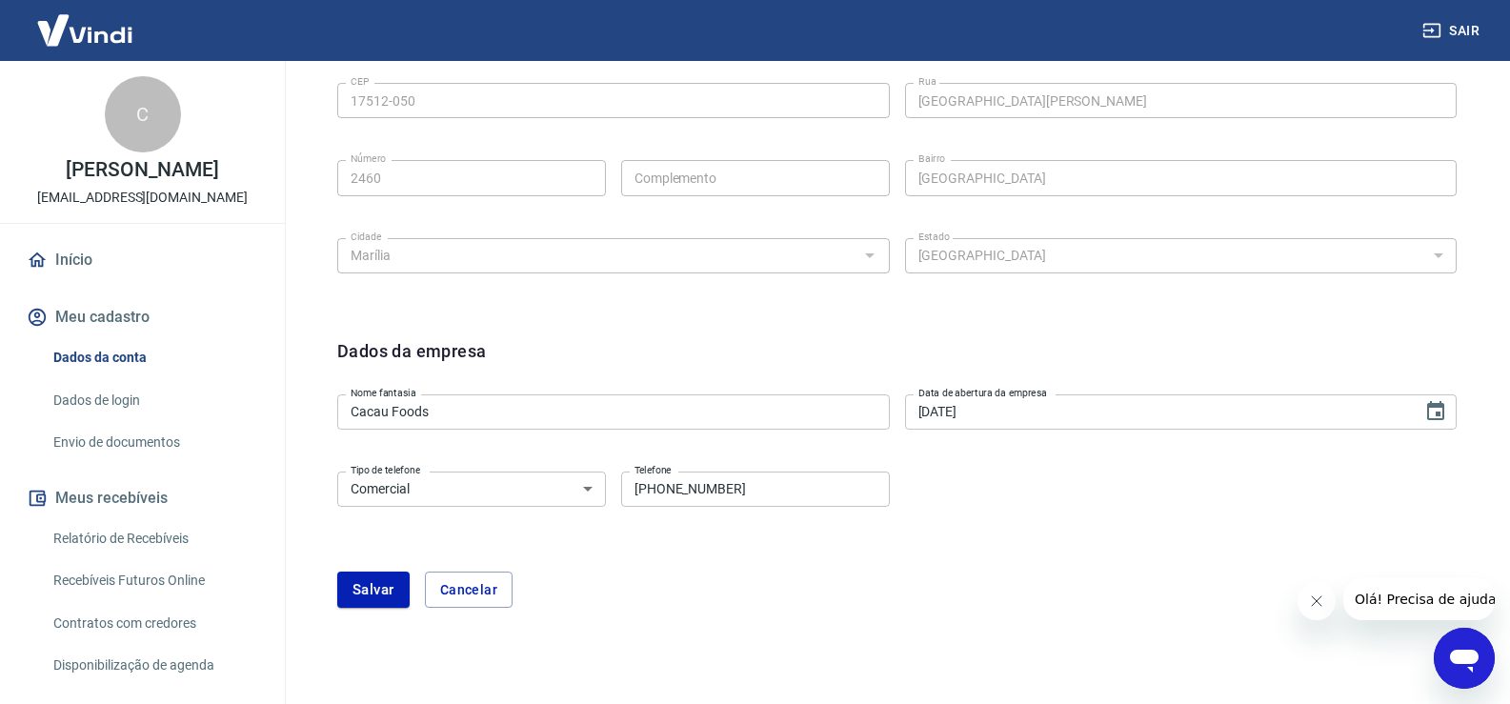
click at [469, 498] on select "Residencial Comercial" at bounding box center [471, 488] width 269 height 35
drag, startPoint x: 469, startPoint y: 497, endPoint x: 612, endPoint y: 480, distance: 143.9
click at [471, 496] on select "Residencial Comercial" at bounding box center [471, 488] width 269 height 35
click at [715, 480] on input "[PHONE_NUMBER]" at bounding box center [755, 488] width 269 height 35
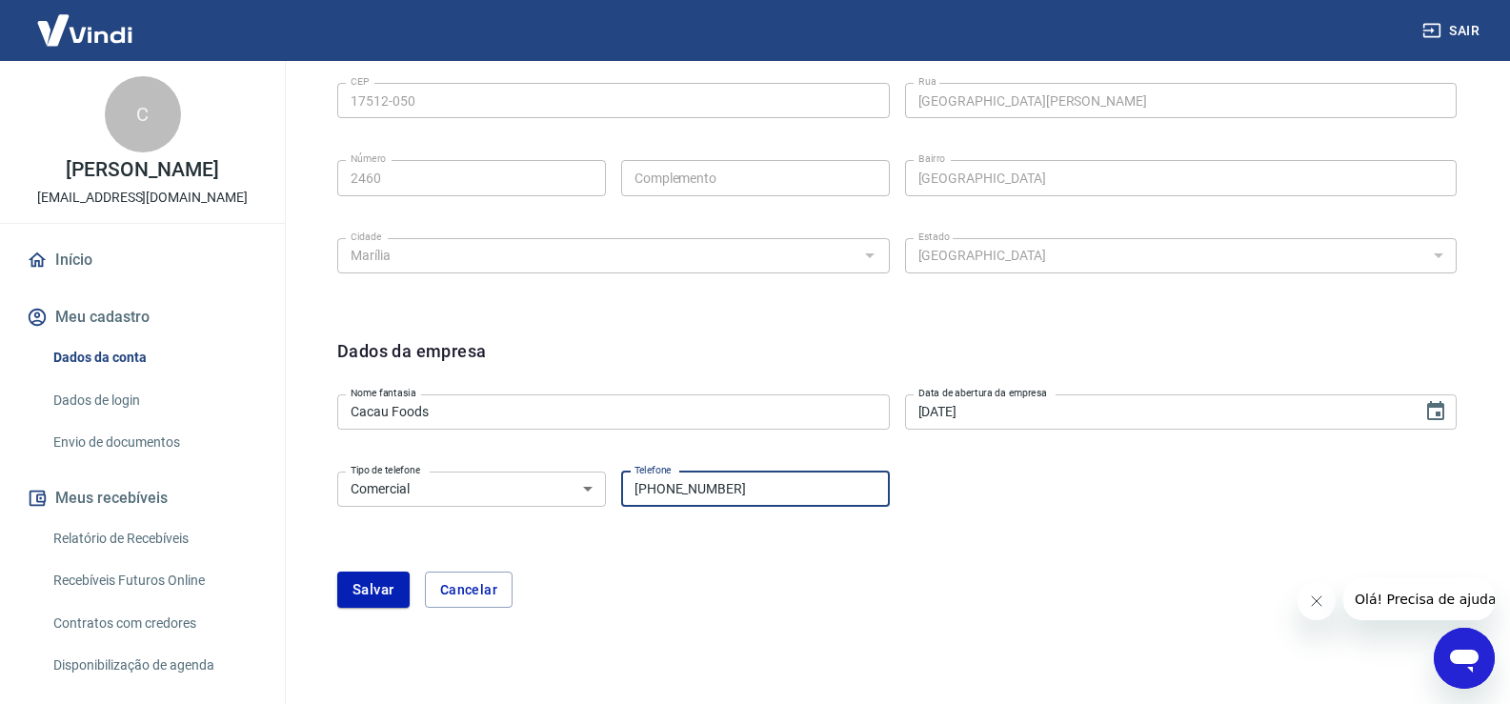
drag, startPoint x: 715, startPoint y: 480, endPoint x: 738, endPoint y: 486, distance: 23.6
click at [716, 482] on input "[PHONE_NUMBER]" at bounding box center [755, 488] width 269 height 35
click at [710, 482] on input "[PHONE_NUMBER]" at bounding box center [755, 488] width 269 height 35
type input "[PHONE_NUMBER]"
click at [791, 514] on div "Tipo de telefone Residencial Comercial Tipo de telefone Telefone [PHONE_NUMBER]…" at bounding box center [896, 502] width 1119 height 77
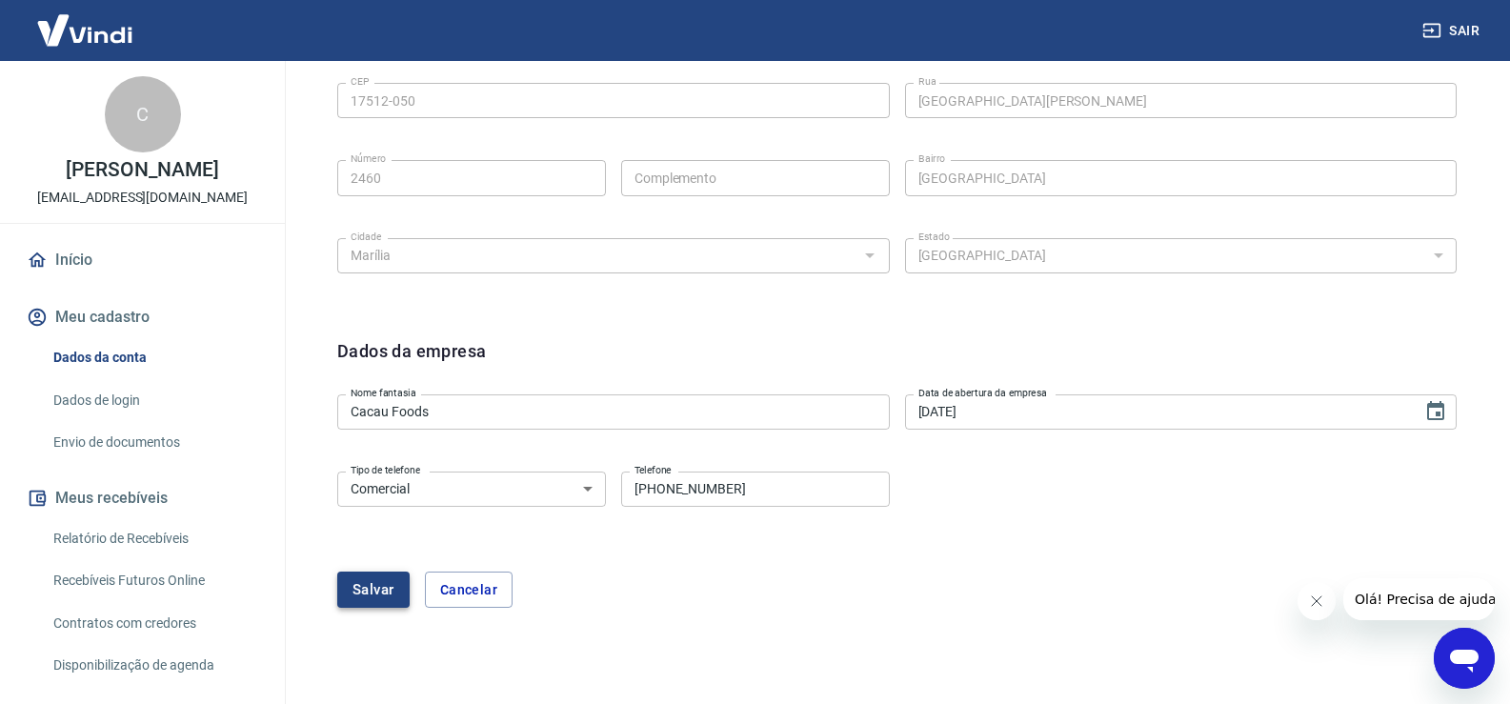
click at [370, 587] on button "Salvar" at bounding box center [373, 590] width 72 height 36
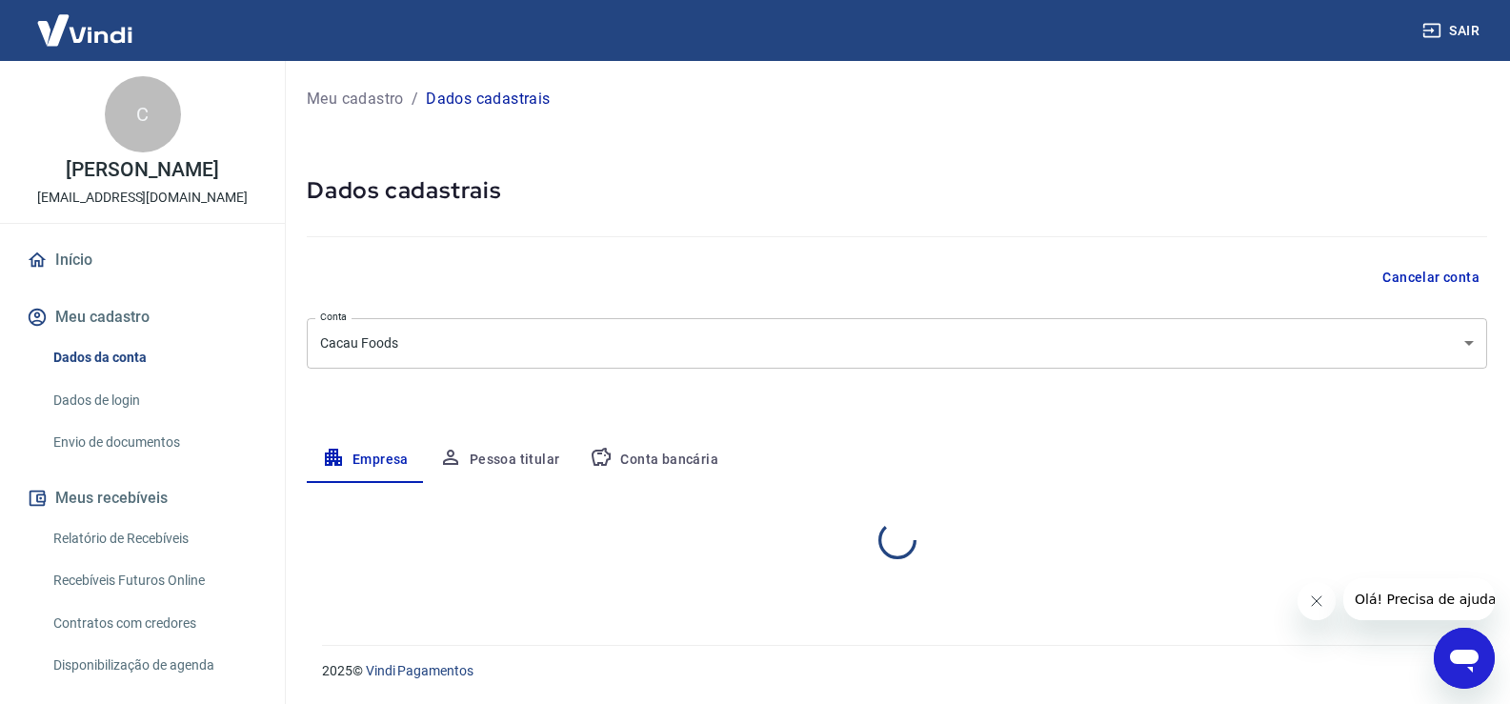
scroll to position [0, 0]
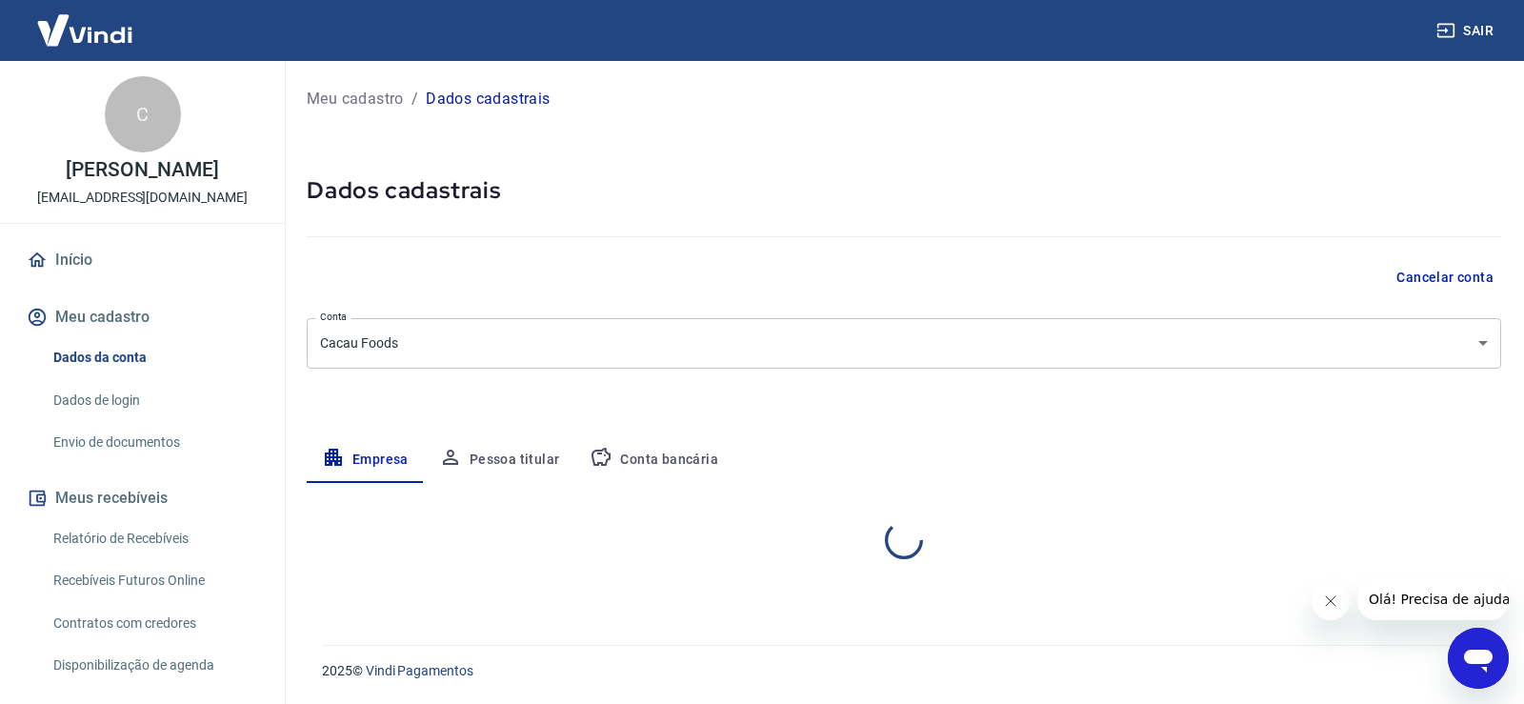
select select "SP"
select select "business"
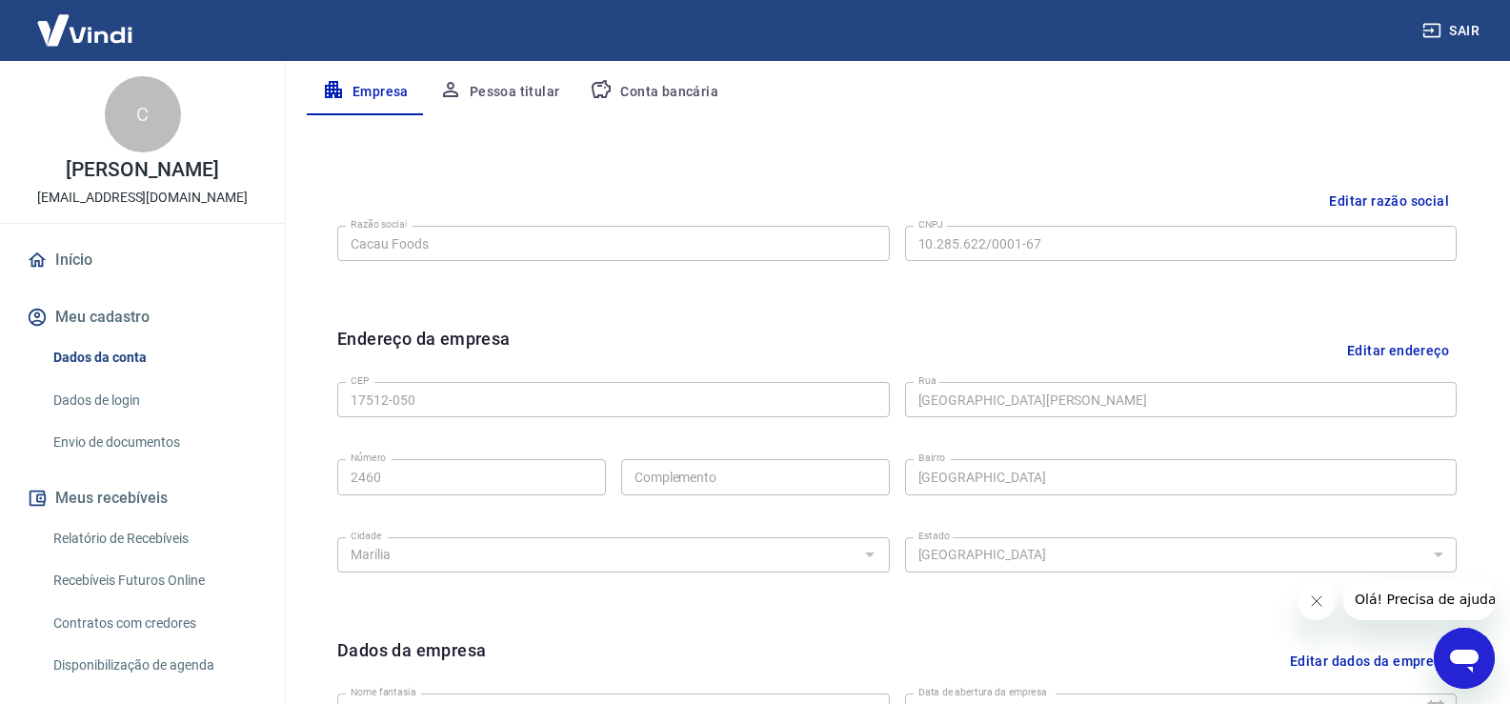
scroll to position [95, 0]
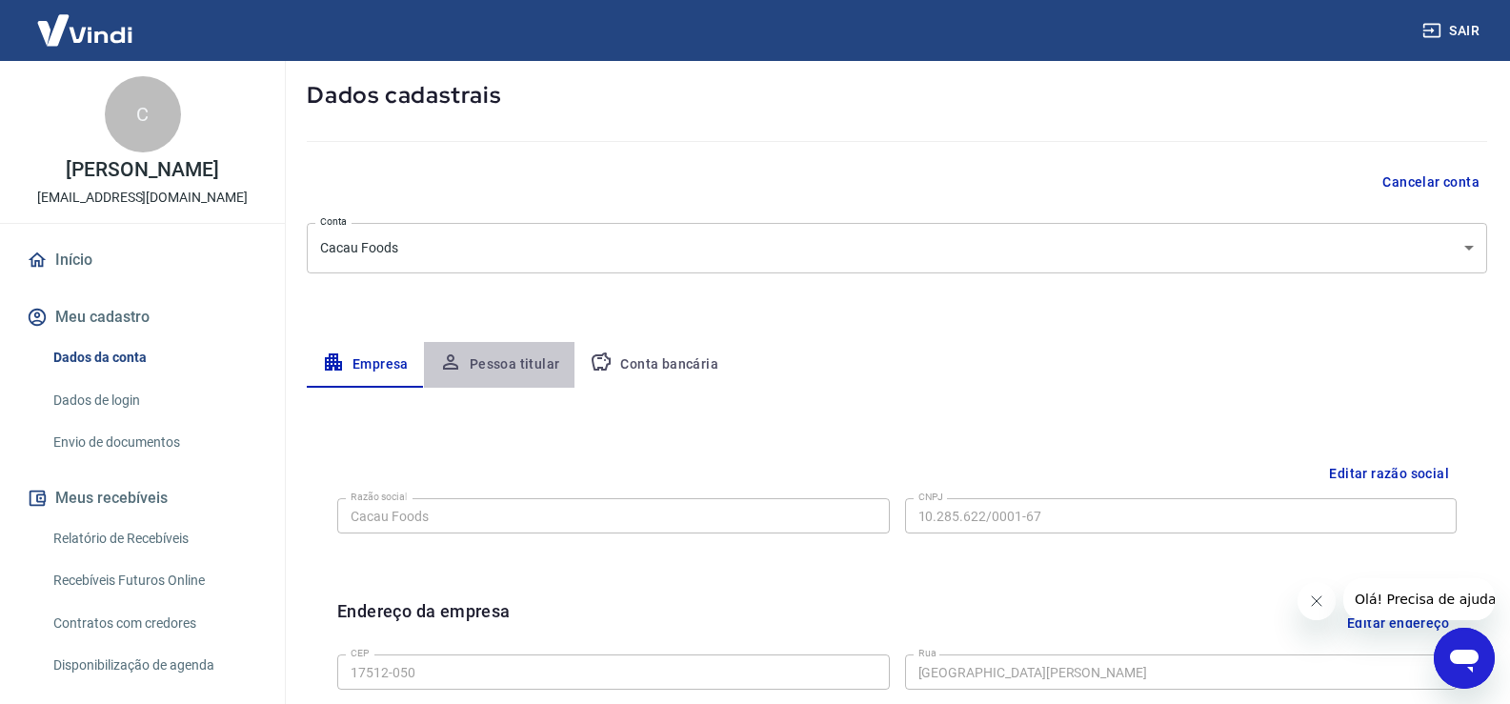
click at [543, 357] on button "Pessoa titular" at bounding box center [499, 365] width 151 height 46
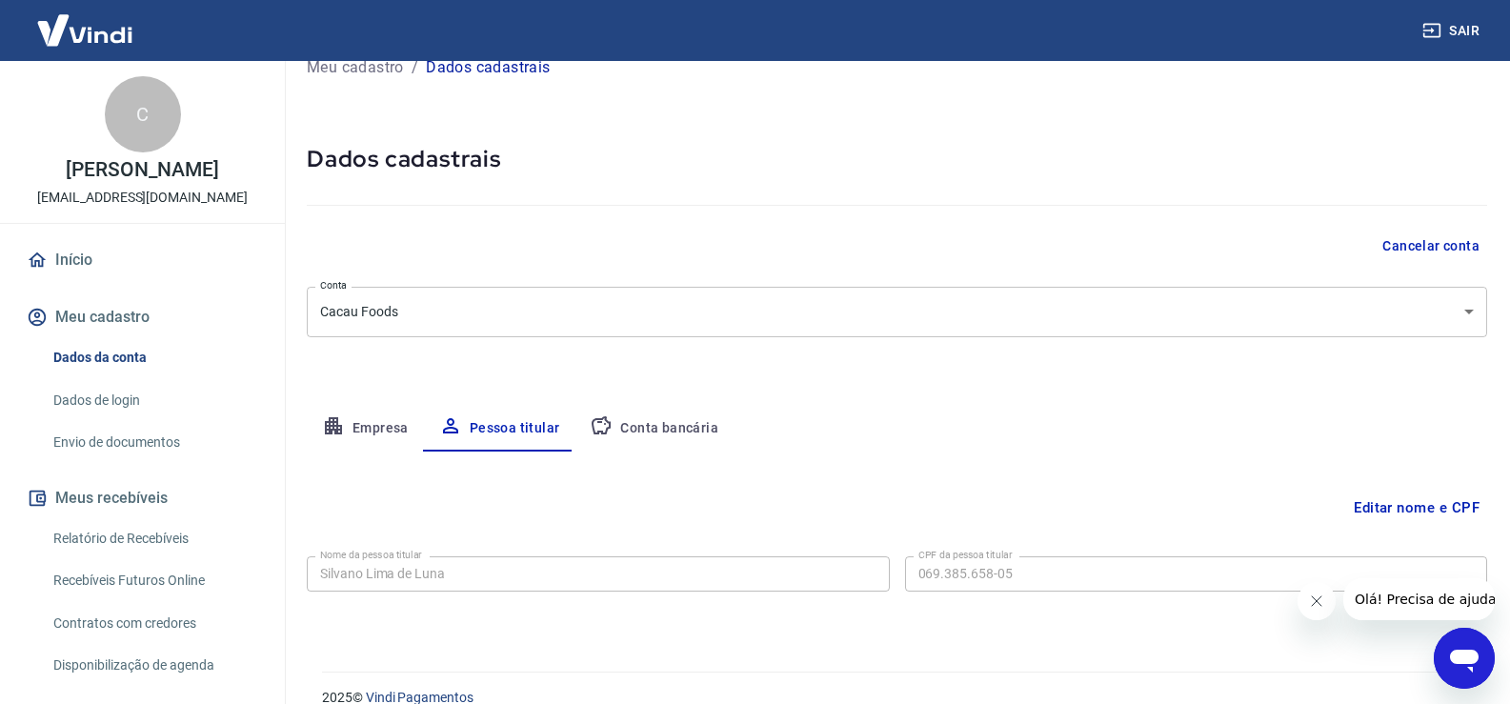
scroll to position [58, 0]
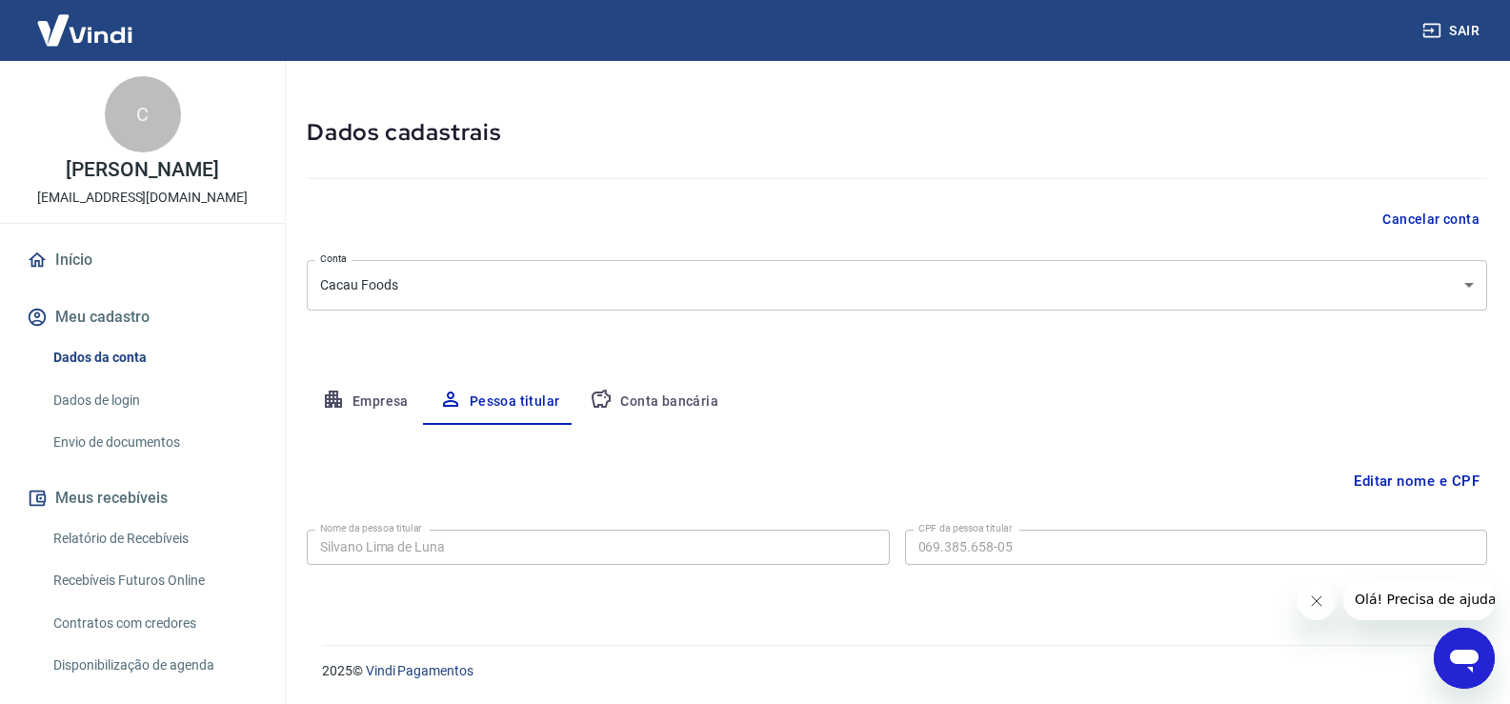
click at [602, 397] on icon "button" at bounding box center [601, 399] width 19 height 18
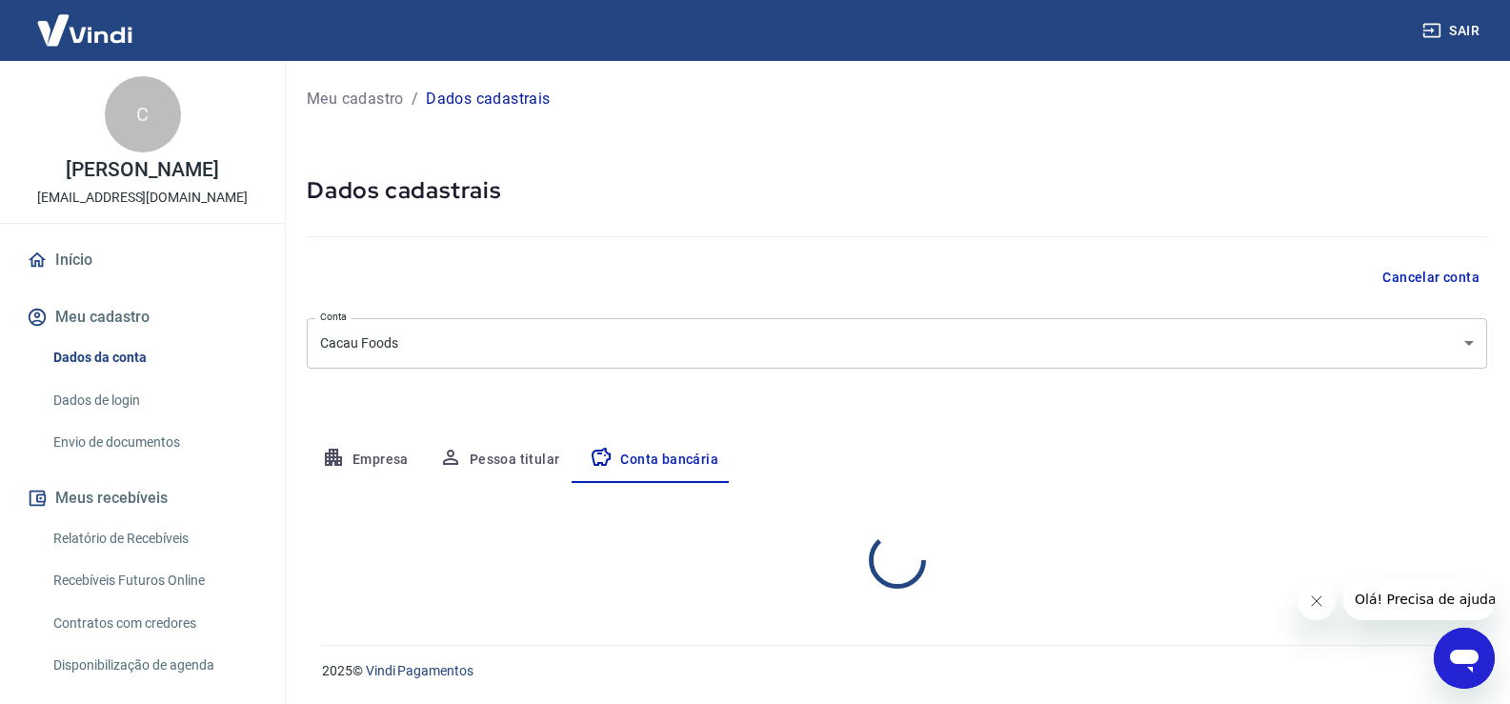
scroll to position [0, 0]
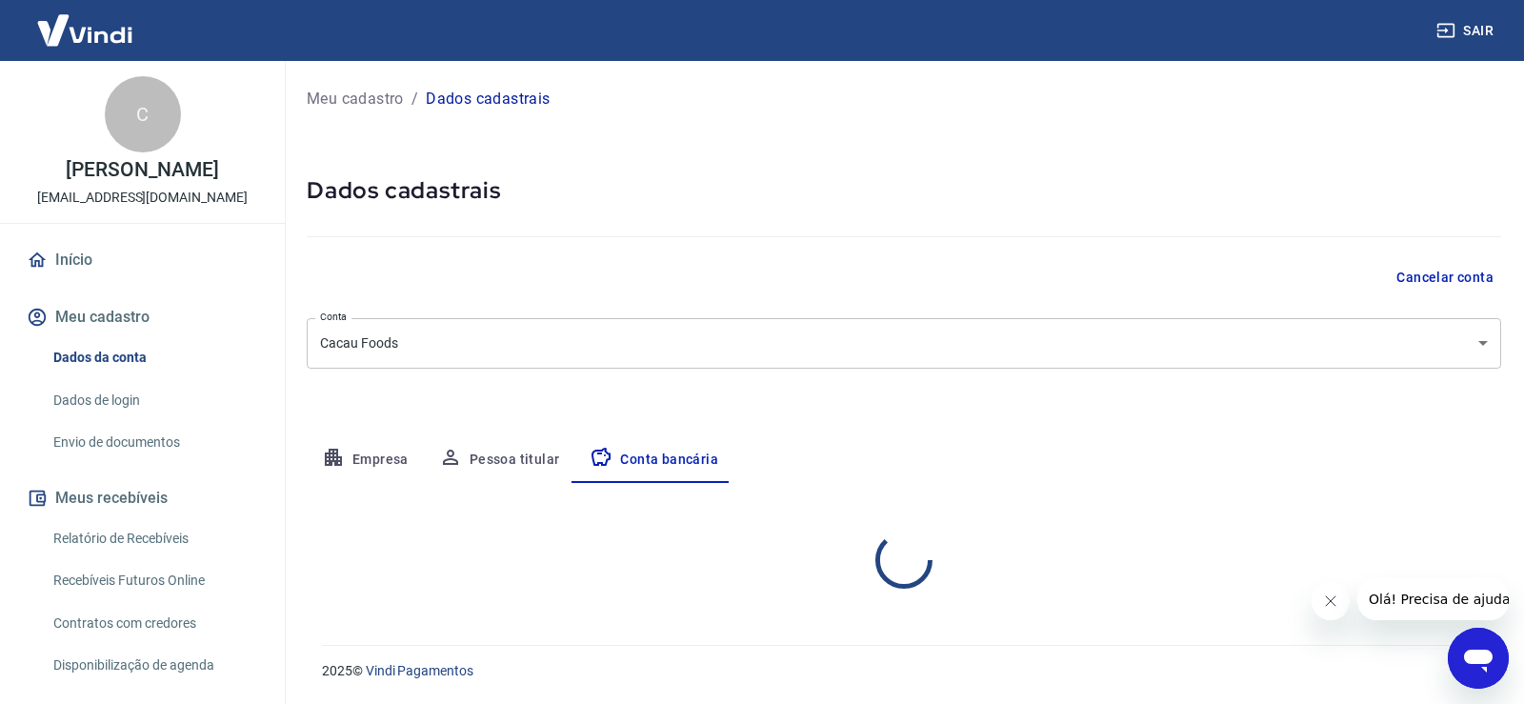
select select "1"
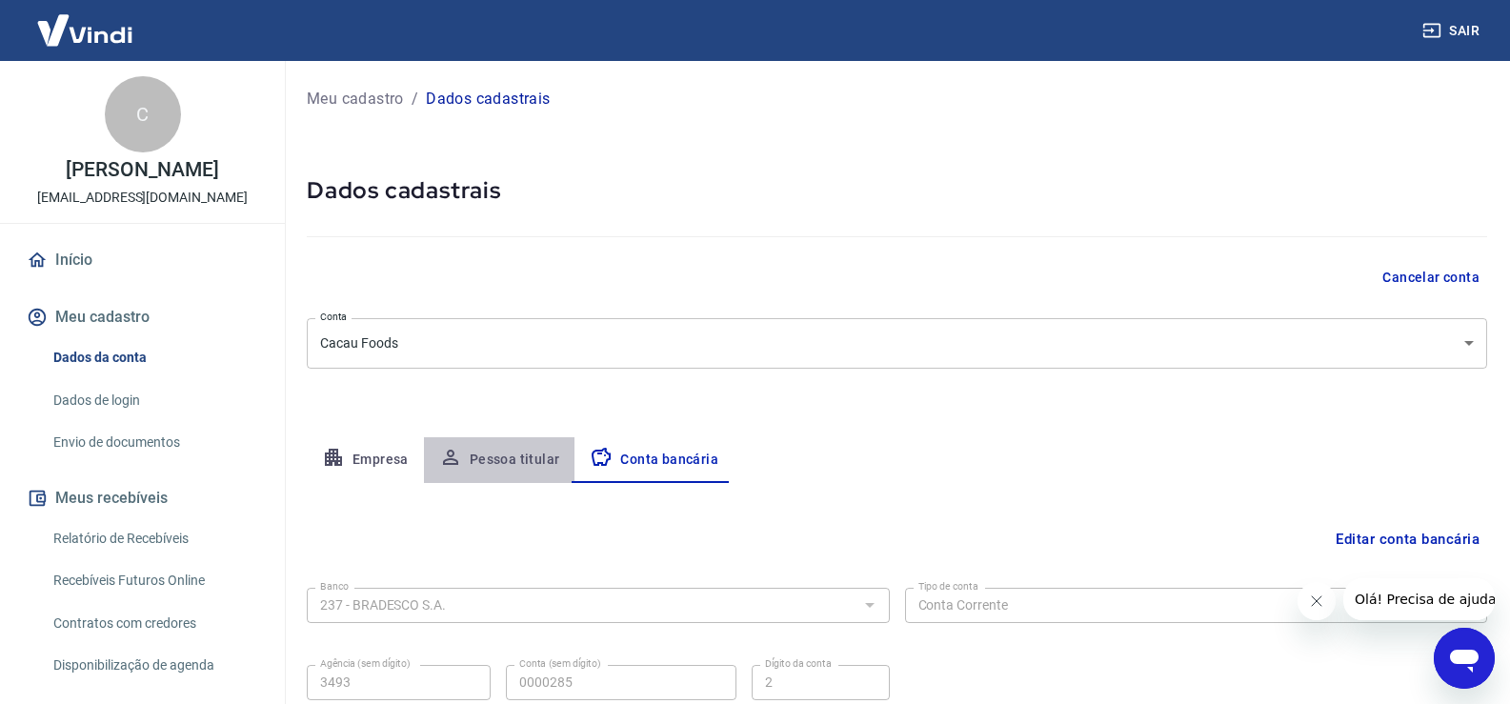
click at [487, 455] on button "Pessoa titular" at bounding box center [499, 460] width 151 height 46
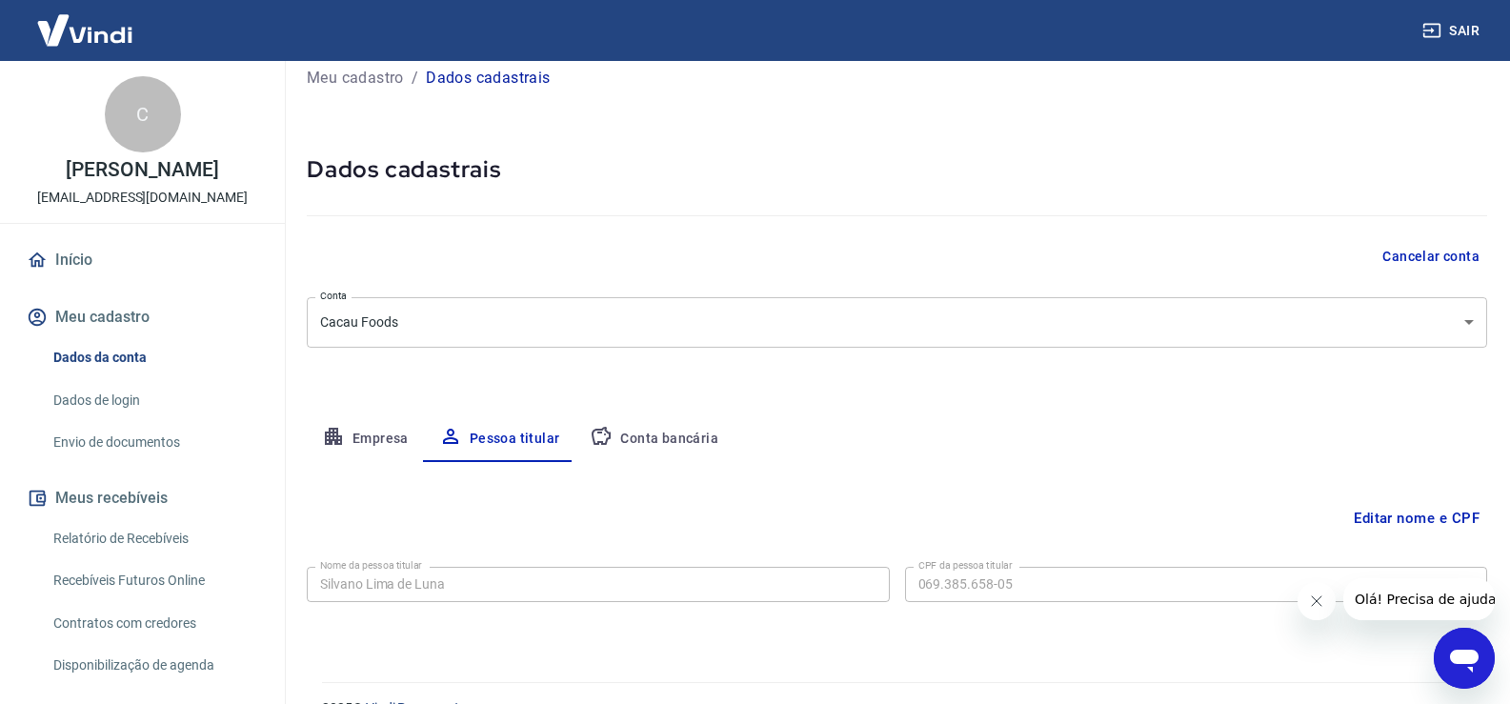
scroll to position [58, 0]
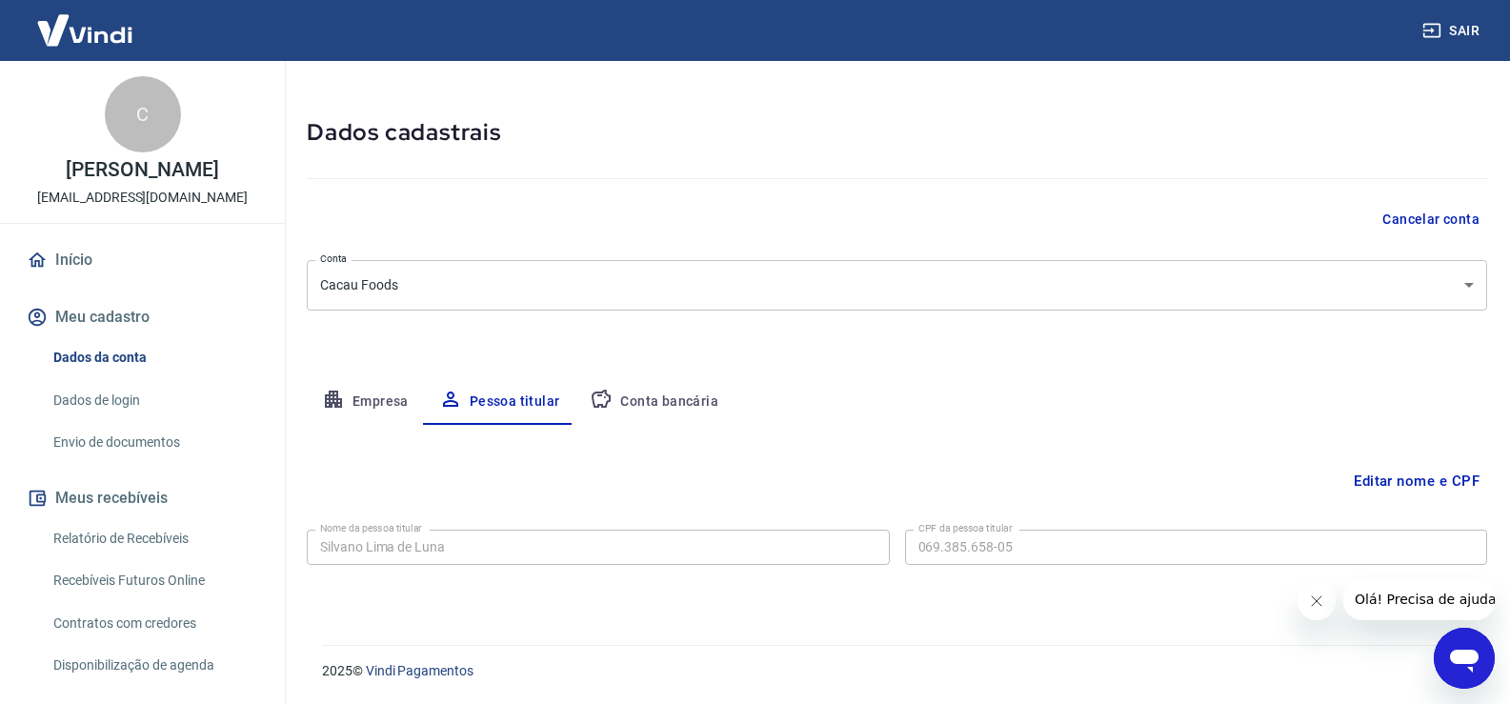
click at [690, 372] on div "Meu cadastro / Dados cadastrais Dados cadastrais Cancelar conta Conta Cacau Foo…" at bounding box center [897, 312] width 1226 height 619
click at [674, 387] on button "Conta bancária" at bounding box center [653, 402] width 159 height 46
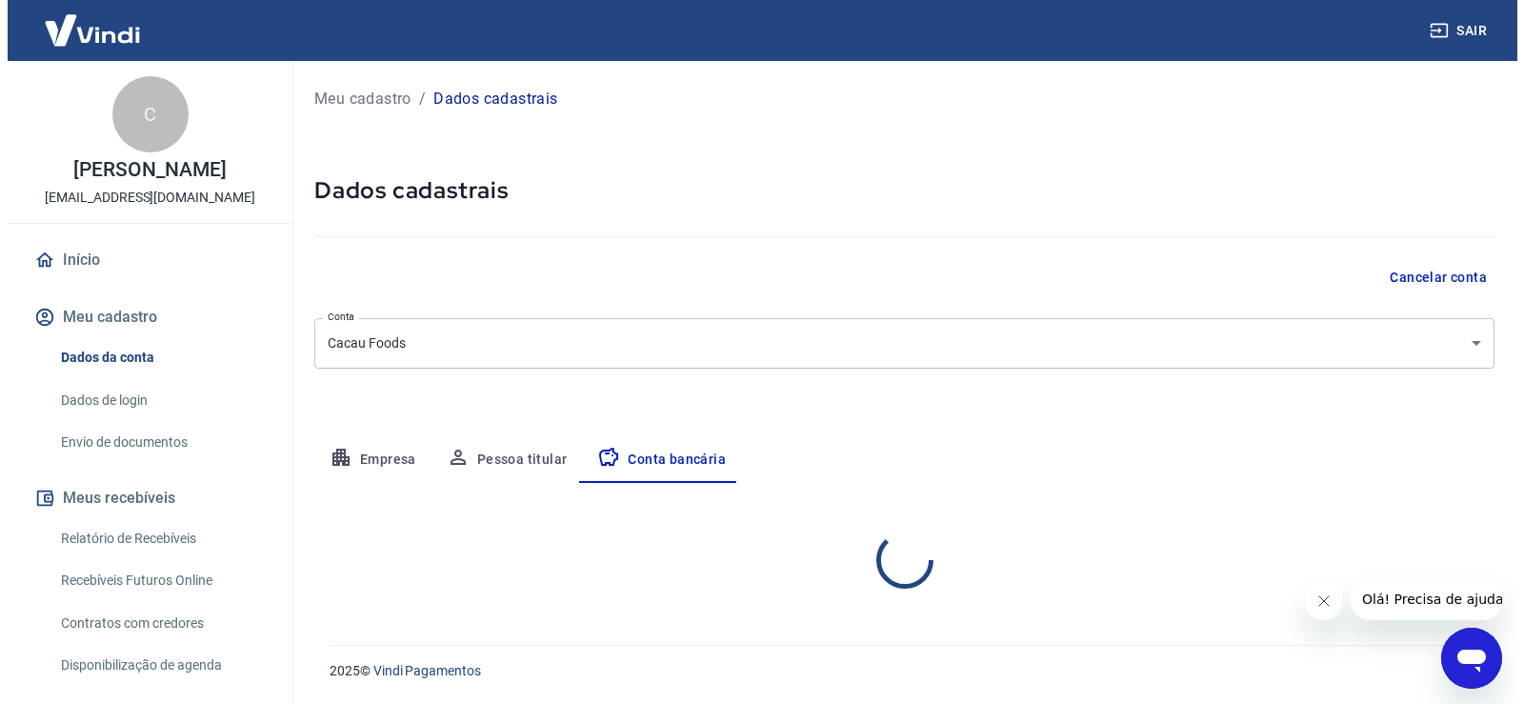
scroll to position [0, 0]
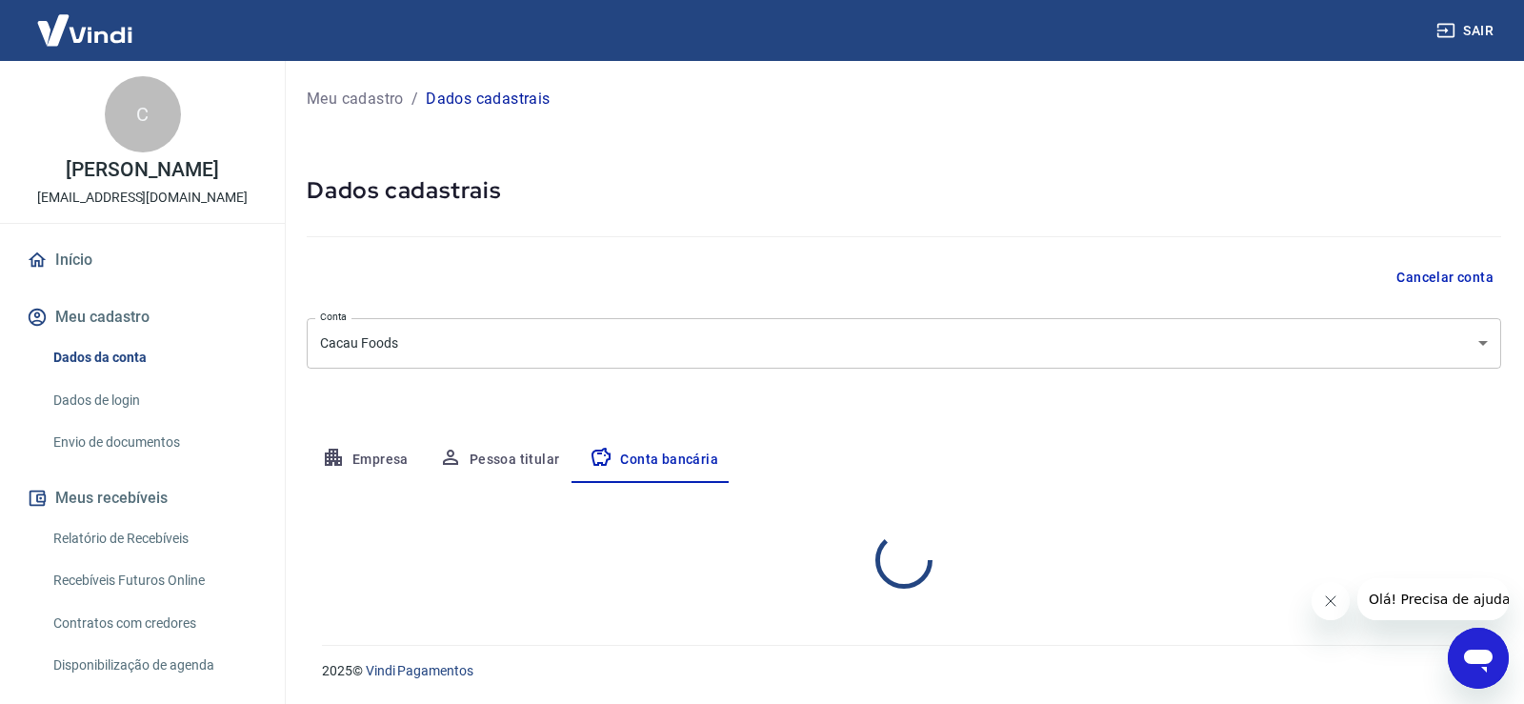
select select "1"
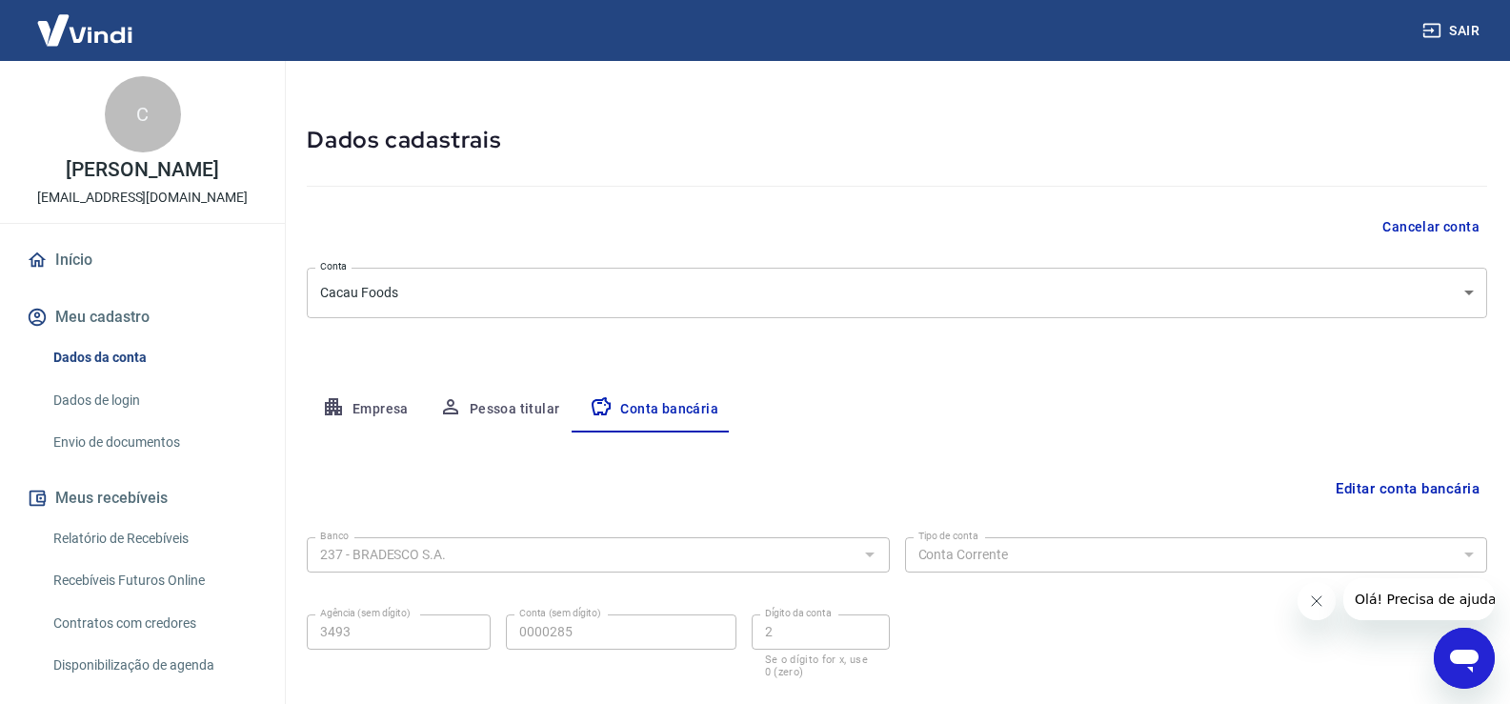
scroll to position [164, 0]
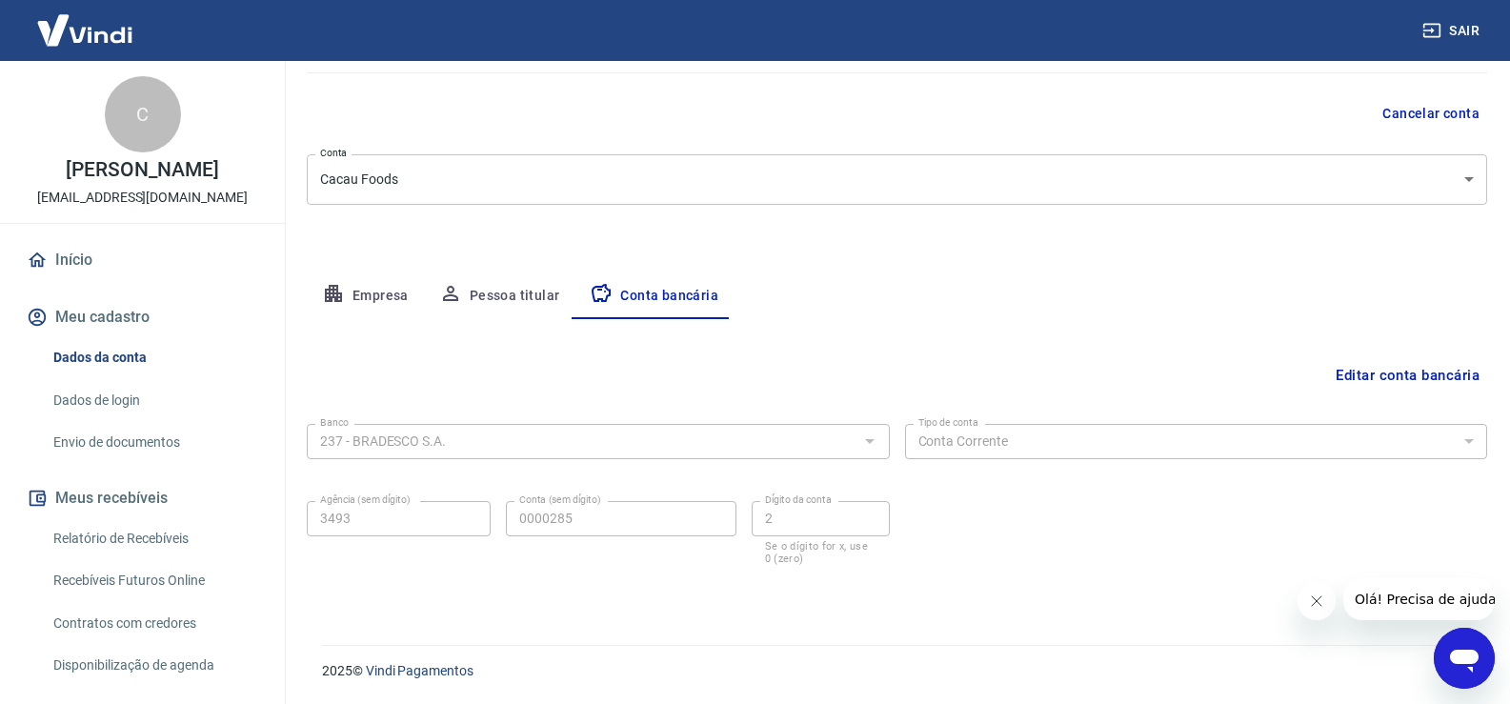
click at [504, 303] on button "Pessoa titular" at bounding box center [499, 296] width 151 height 46
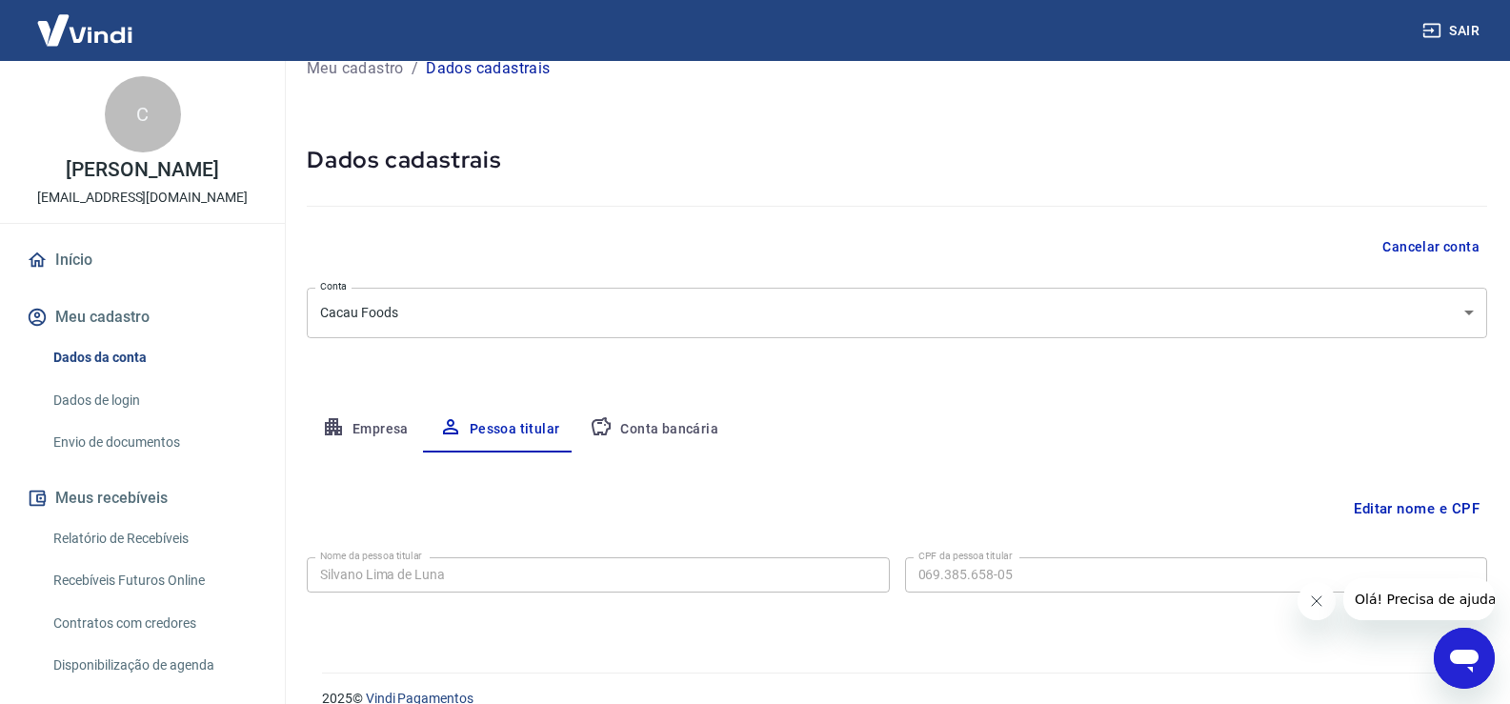
scroll to position [58, 0]
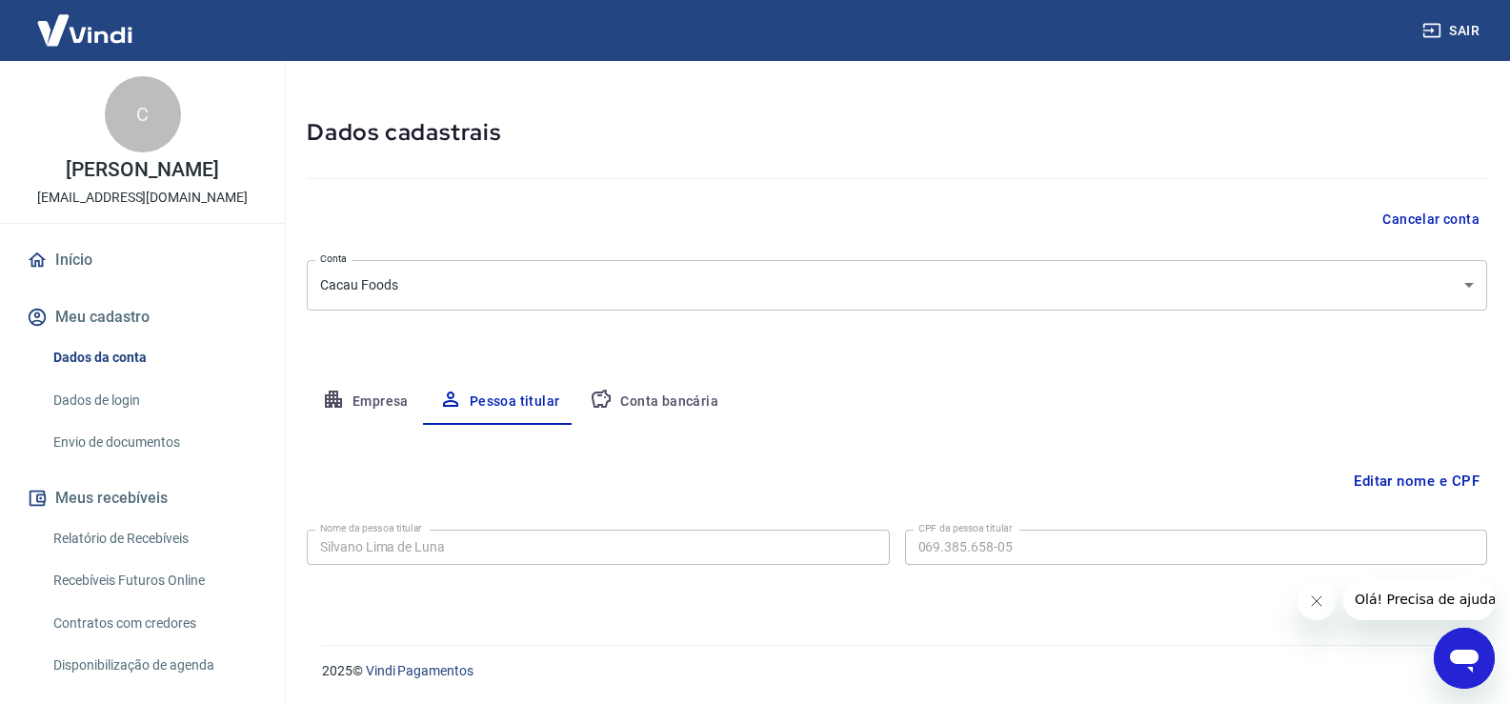
click at [872, 452] on div "Editar nome e CPF Nome da pessoa titular [PERSON_NAME] de Luna Nome da pessoa t…" at bounding box center [897, 512] width 1180 height 174
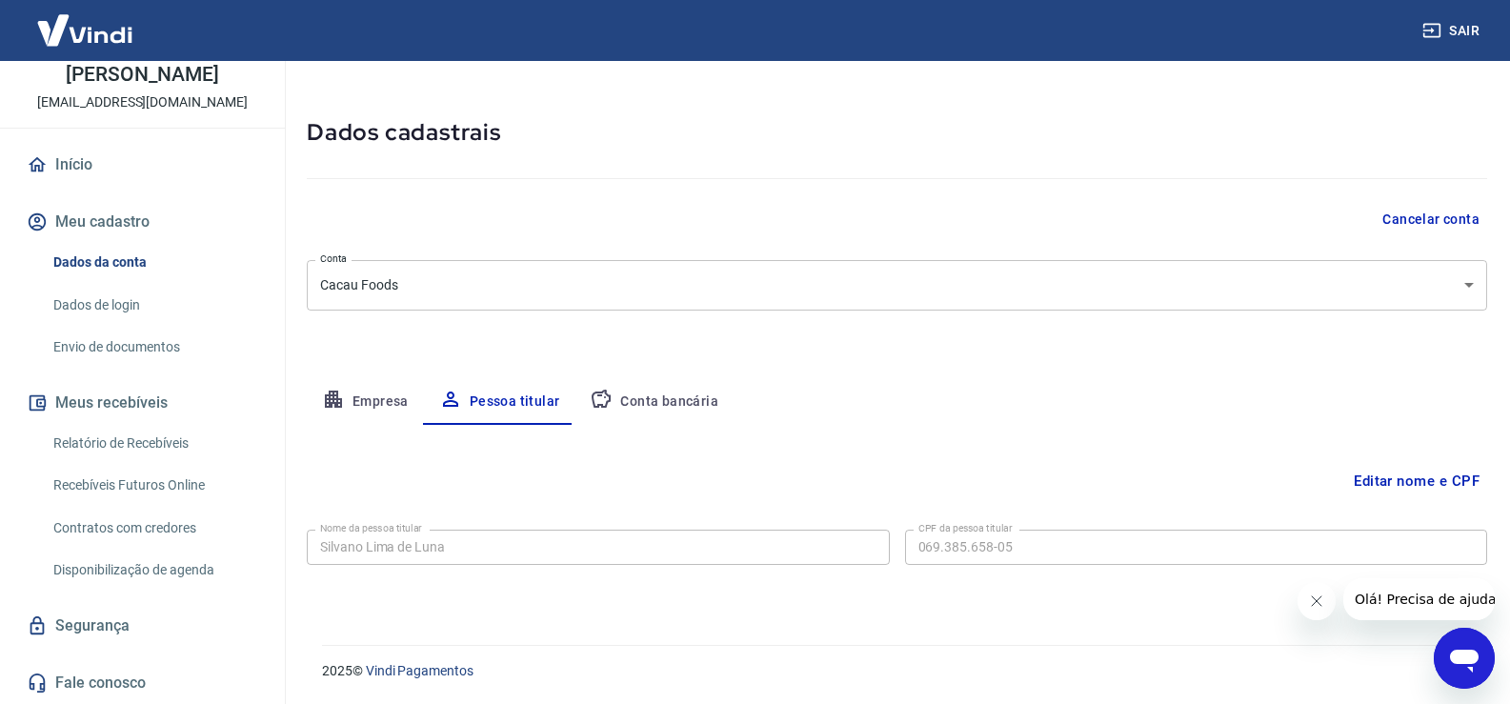
click at [637, 416] on button "Conta bancária" at bounding box center [653, 402] width 159 height 46
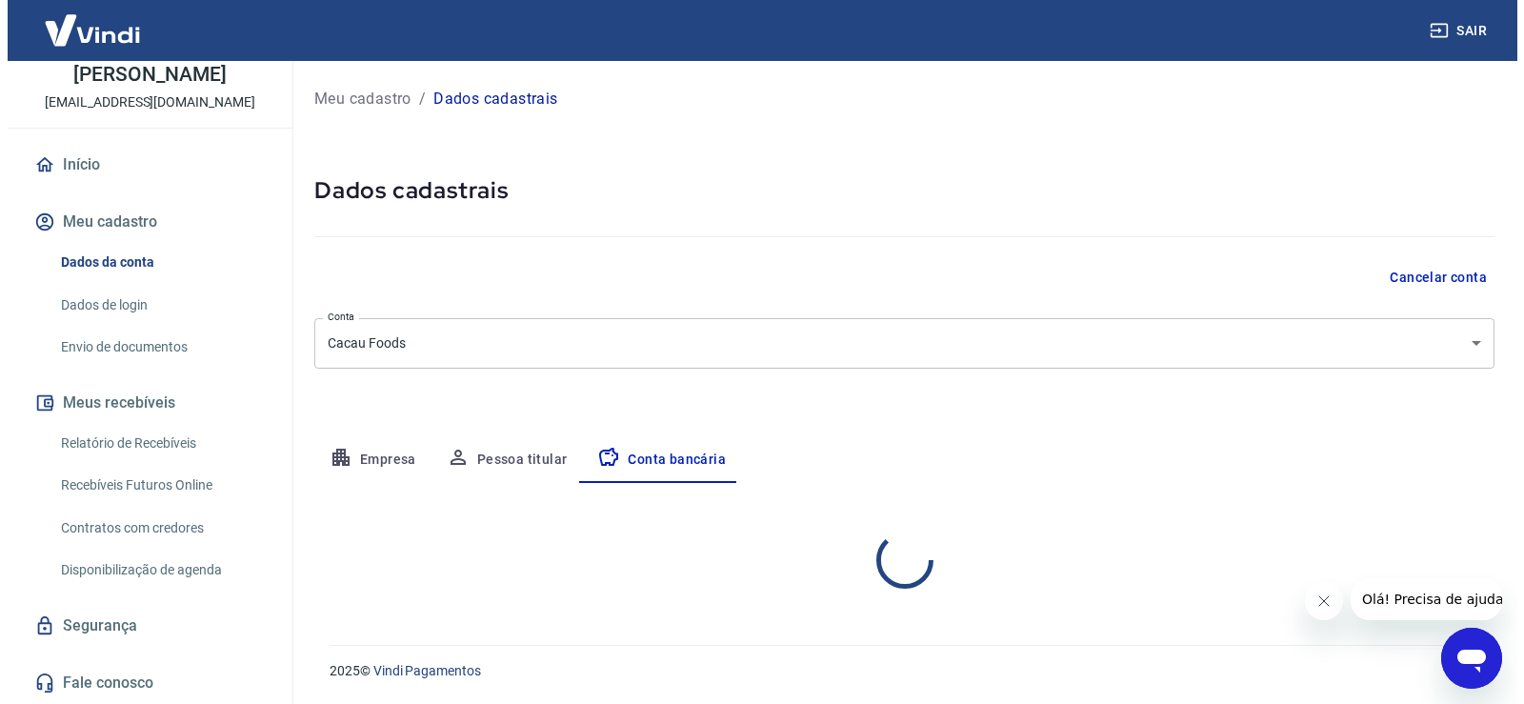
scroll to position [0, 0]
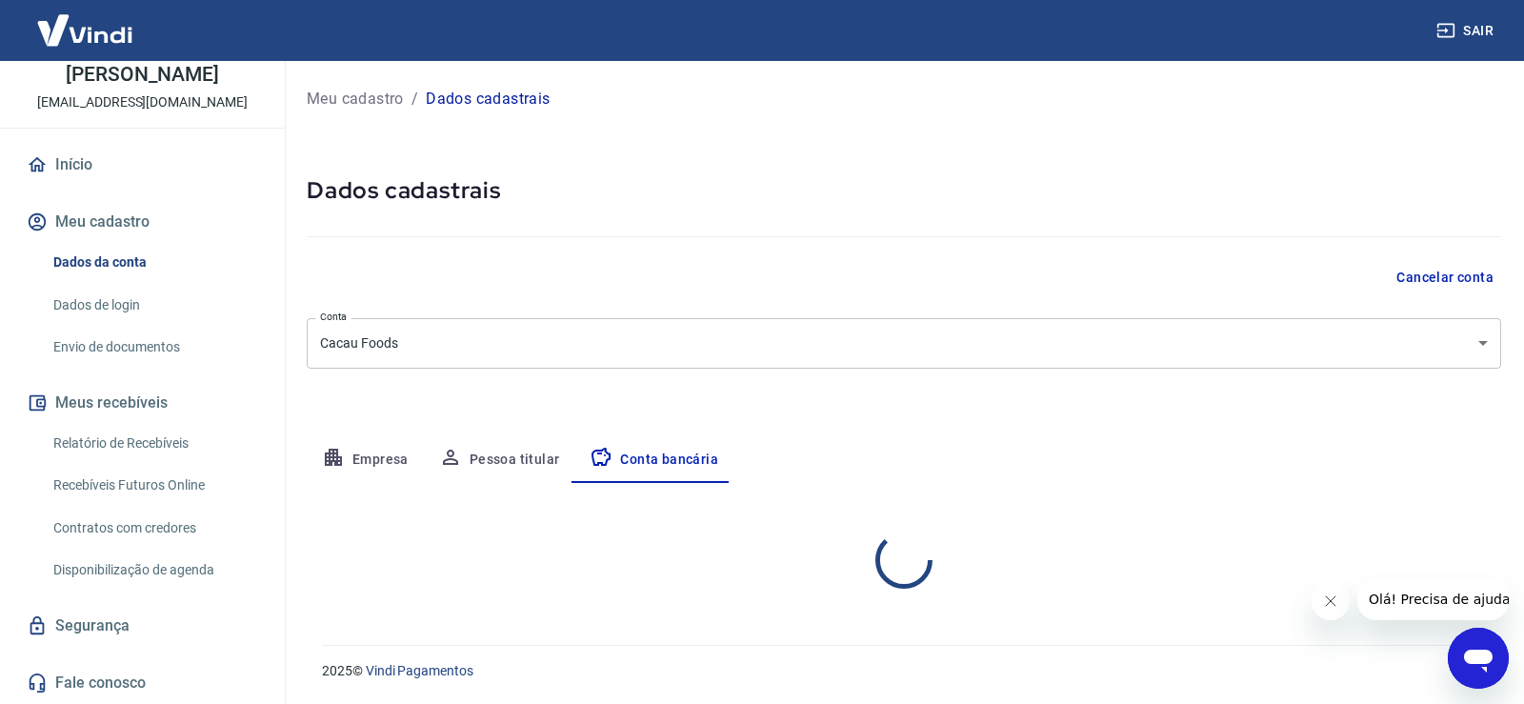
select select "1"
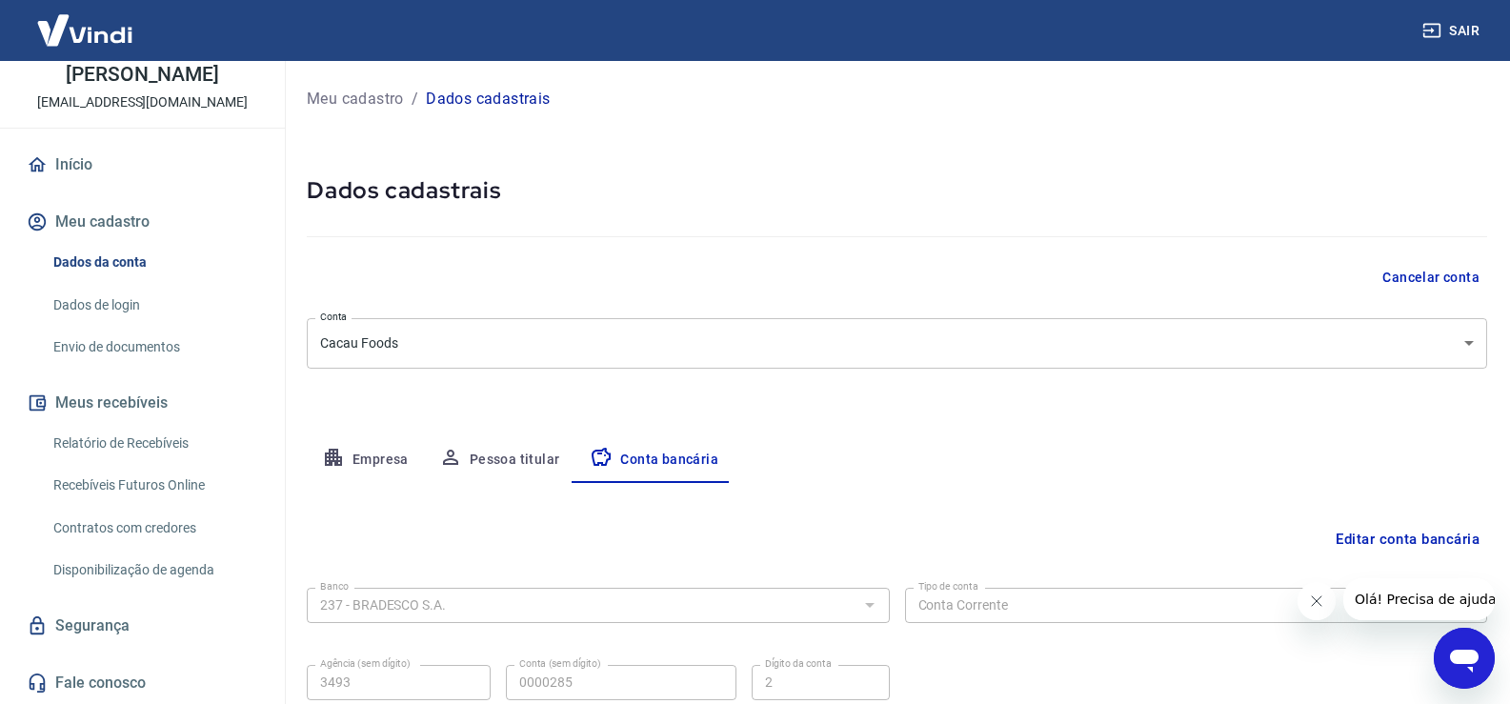
click at [521, 455] on button "Pessoa titular" at bounding box center [499, 460] width 151 height 46
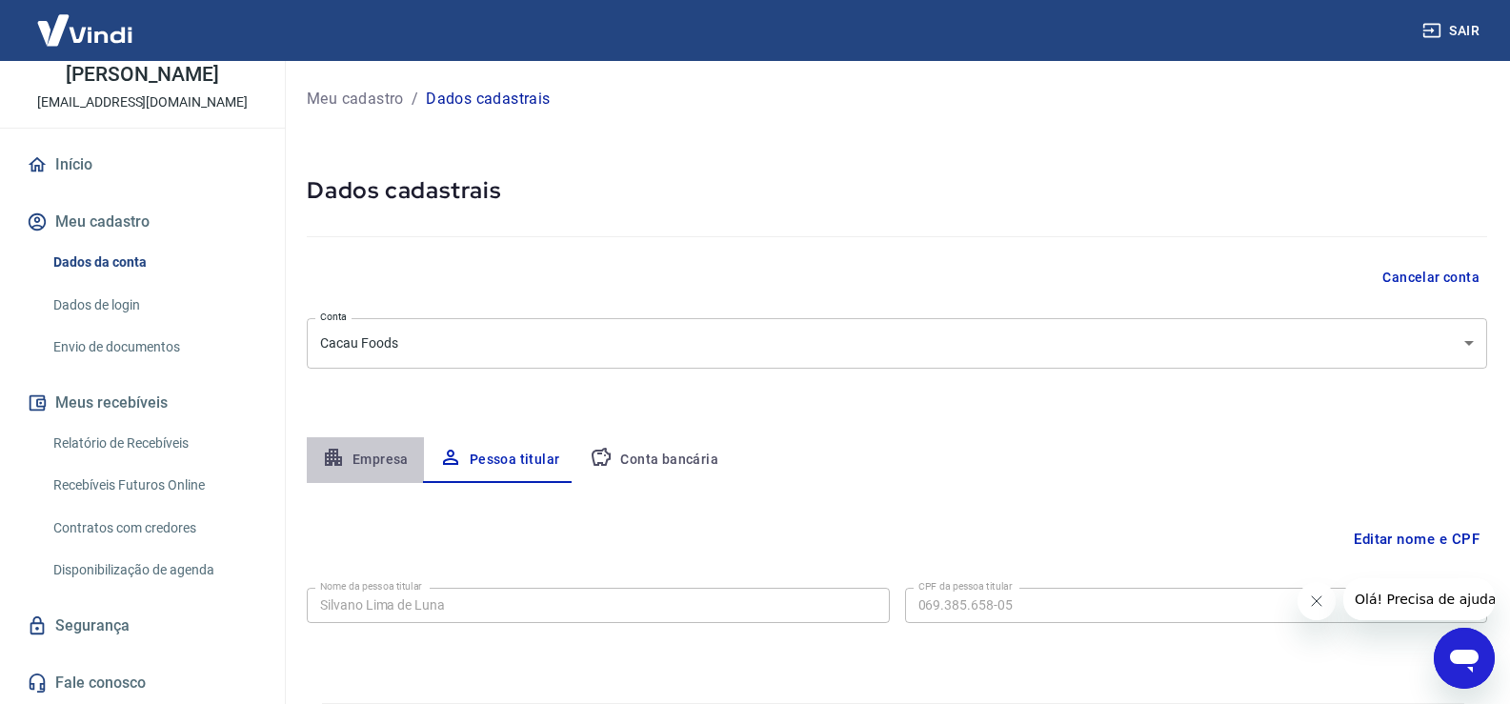
click at [336, 441] on button "Empresa" at bounding box center [365, 460] width 117 height 46
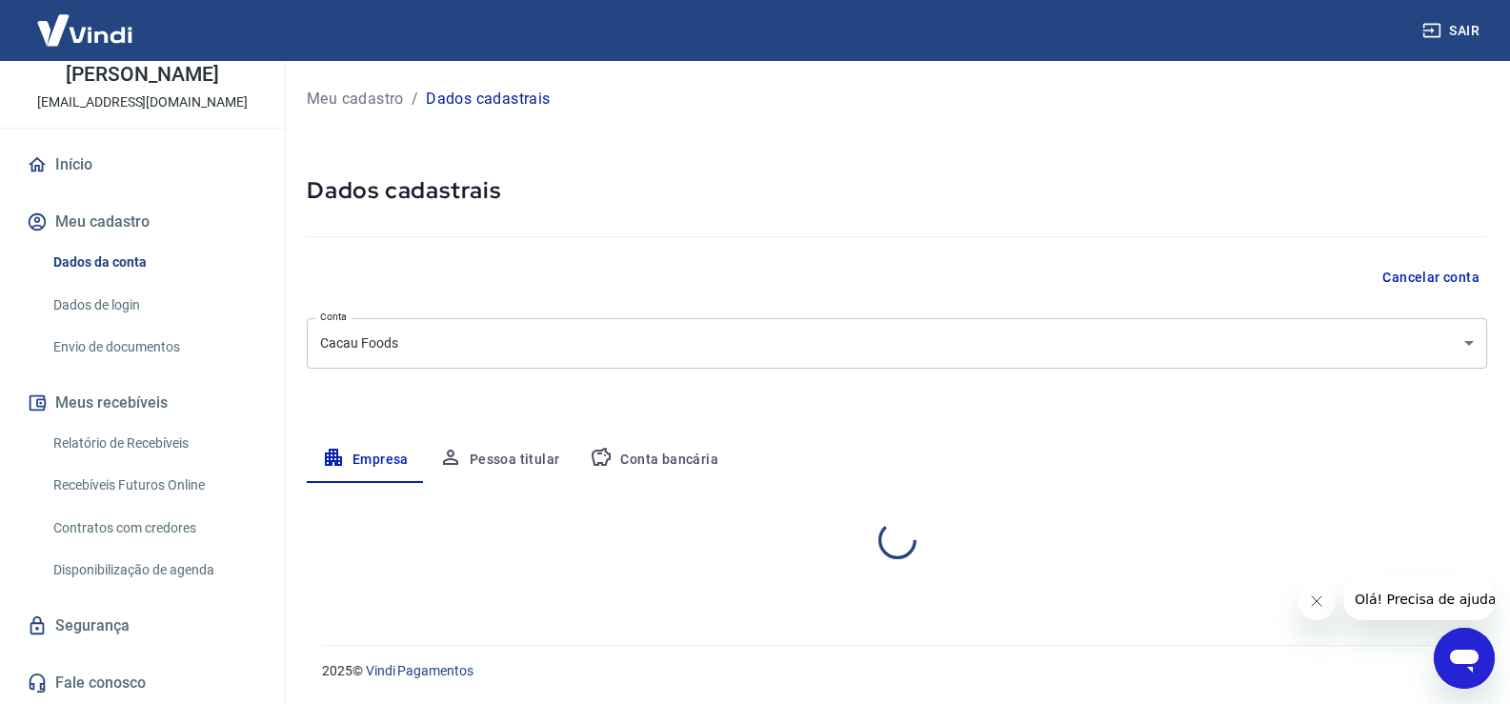
select select "SP"
select select "business"
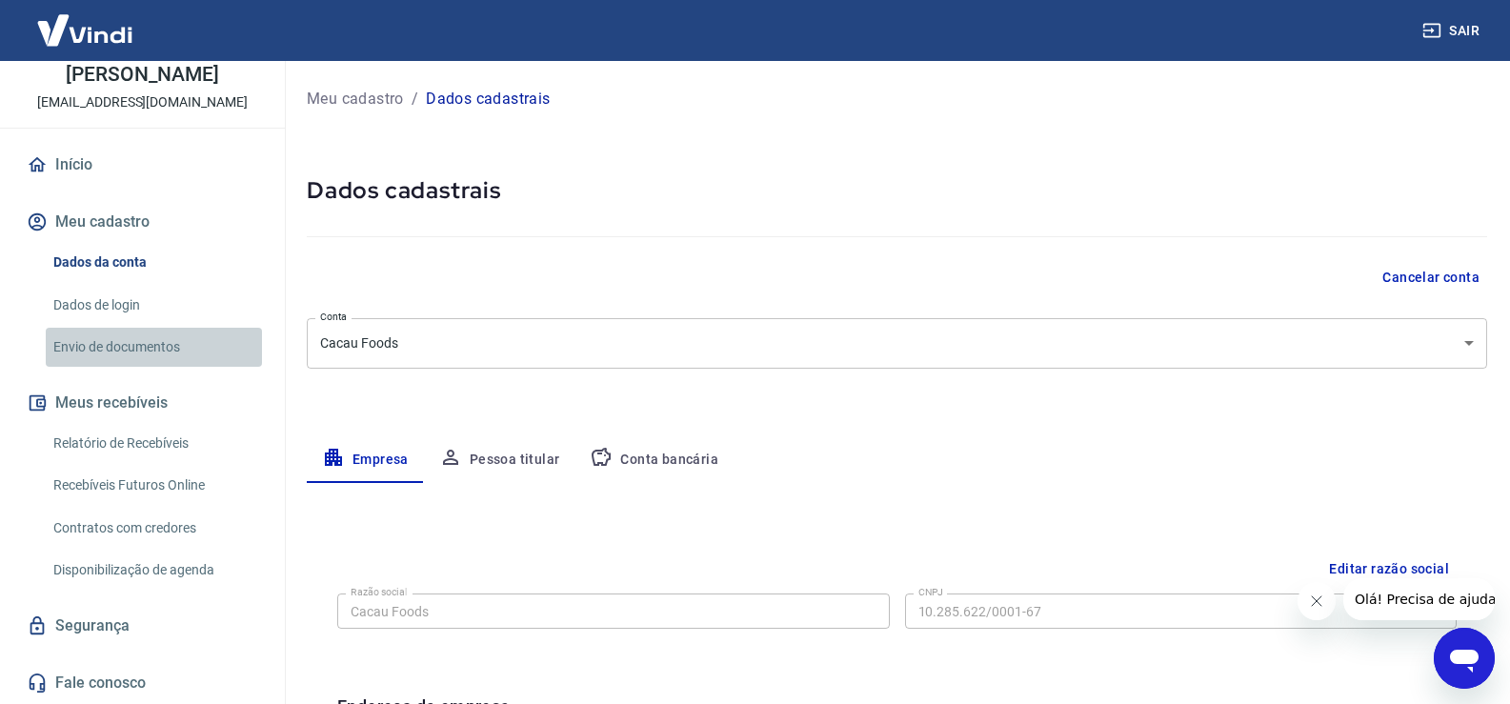
click at [173, 345] on link "Envio de documentos" at bounding box center [154, 347] width 216 height 39
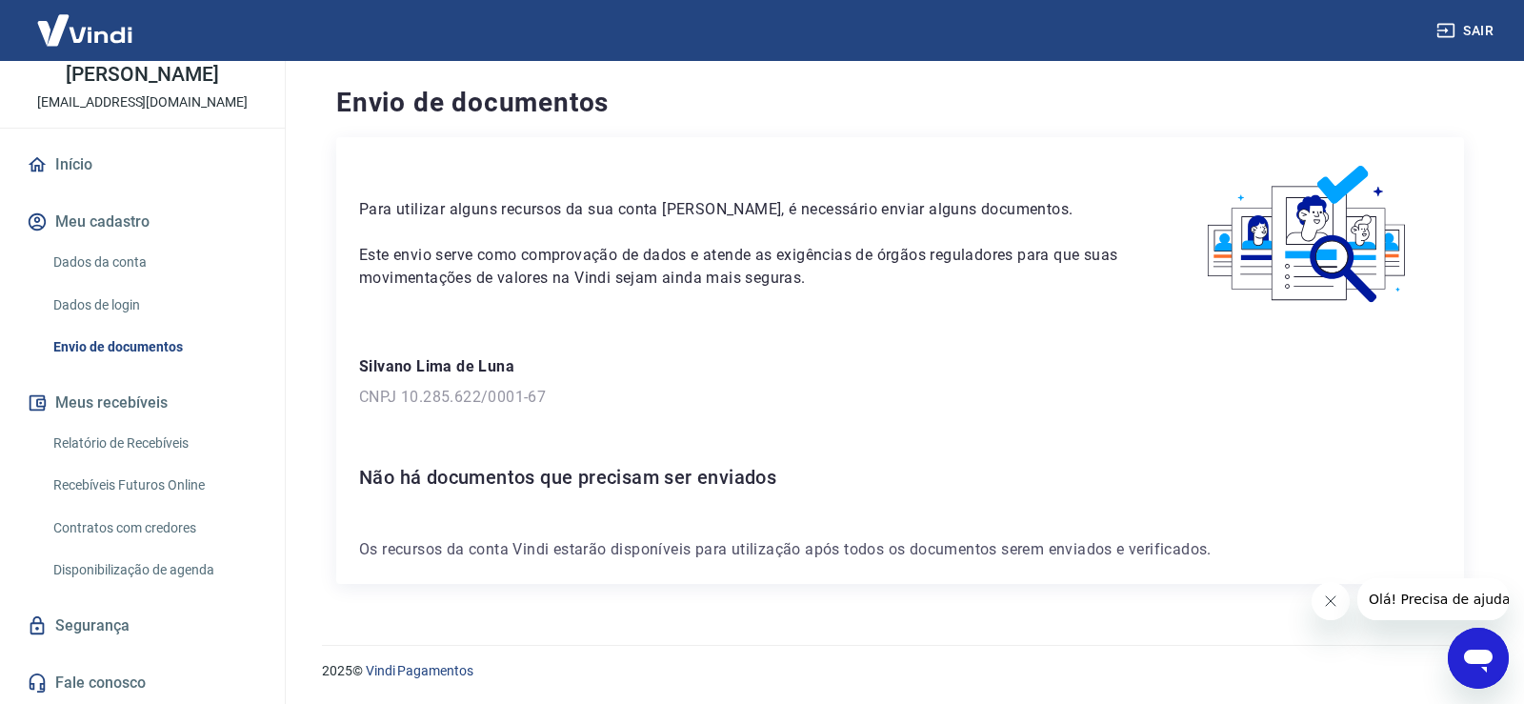
click at [491, 393] on p "CNPJ 10.285.622/0001-67" at bounding box center [900, 397] width 1082 height 23
click at [572, 396] on p "CNPJ 10.285.622/0001-67" at bounding box center [900, 397] width 1082 height 23
